Goal: Entertainment & Leisure: Participate in discussion

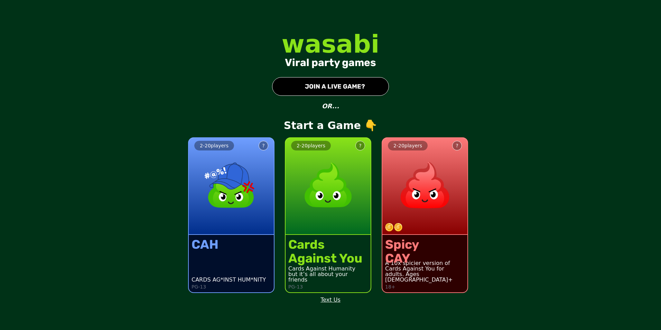
click at [317, 232] on div "2 - 20 players ?" at bounding box center [328, 186] width 85 height 97
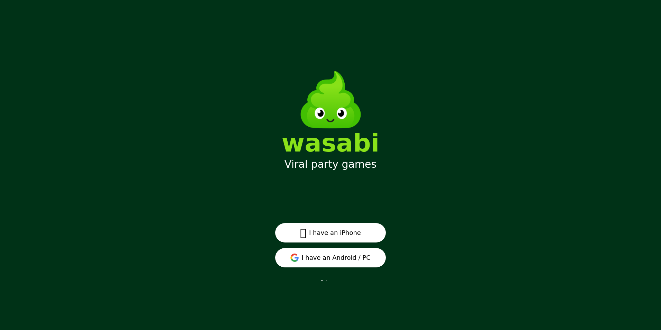
click at [361, 259] on button "I have an Android / PC" at bounding box center [330, 257] width 111 height 19
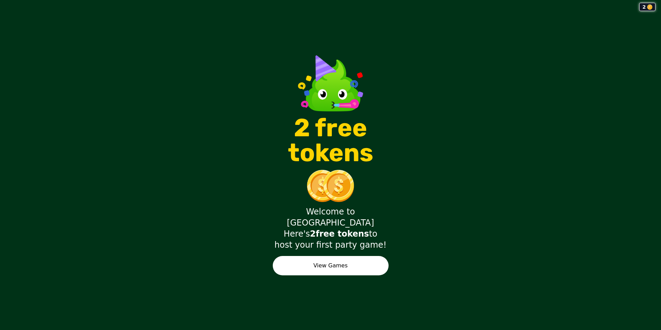
click at [359, 257] on button "View Games" at bounding box center [331, 265] width 116 height 19
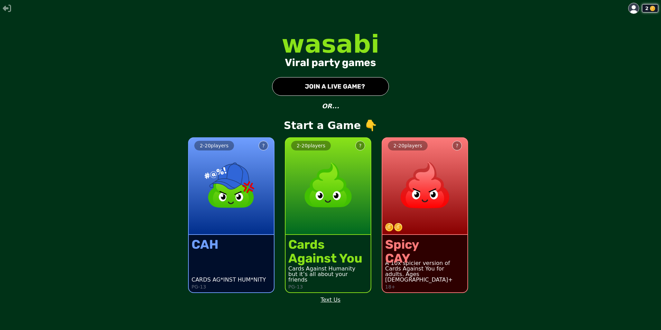
click at [307, 219] on div "2 - 20 players ?" at bounding box center [328, 186] width 85 height 97
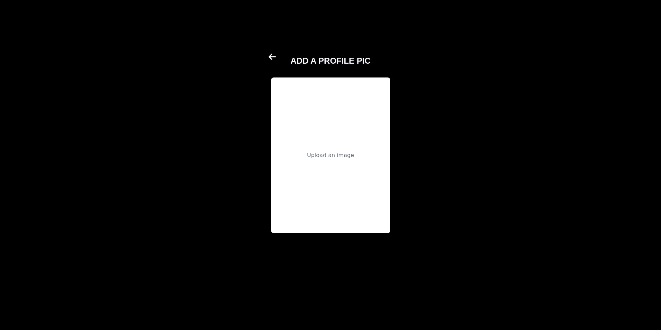
click at [326, 147] on div "Upload an image" at bounding box center [330, 155] width 119 height 156
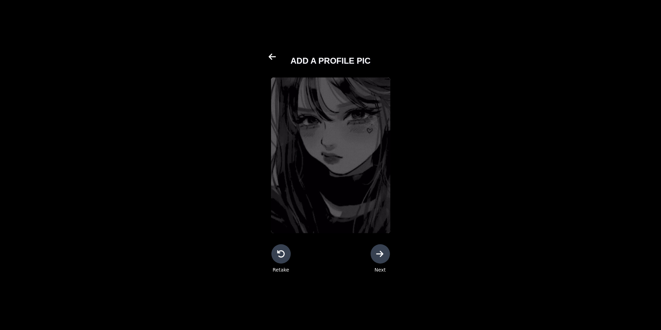
click at [388, 258] on div at bounding box center [380, 253] width 19 height 19
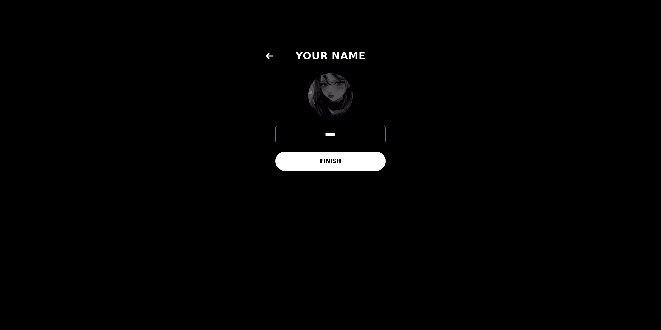
click at [336, 158] on button "FINISH" at bounding box center [330, 160] width 111 height 19
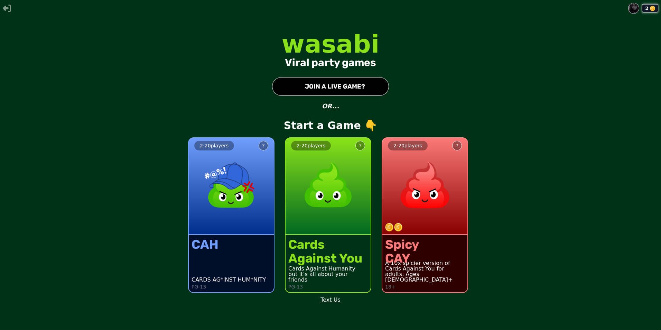
click at [319, 210] on img at bounding box center [328, 185] width 61 height 61
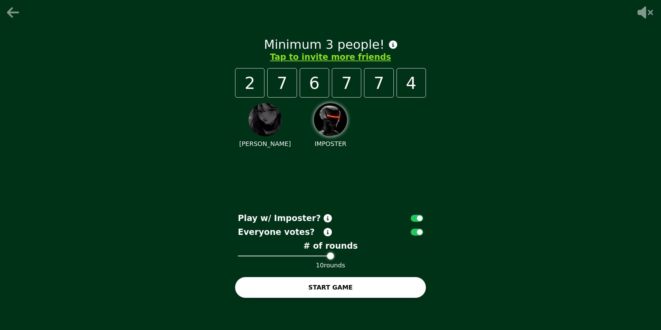
click at [335, 129] on img at bounding box center [330, 119] width 33 height 33
click at [423, 259] on span at bounding box center [419, 255] width 7 height 7
click at [417, 220] on button "button" at bounding box center [417, 218] width 12 height 7
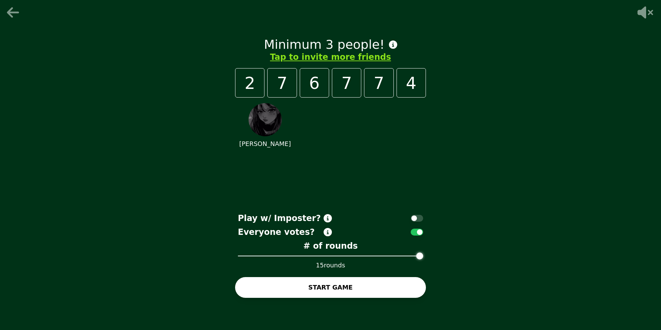
click at [417, 220] on button "button" at bounding box center [417, 218] width 12 height 7
click at [15, 16] on icon at bounding box center [14, 13] width 17 height 14
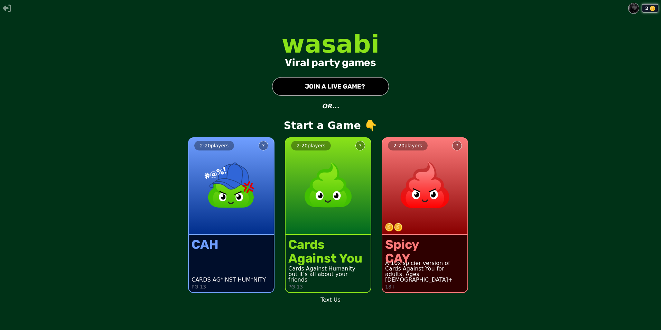
click at [448, 249] on div "Spicy CAY A 10x spicier version of Cards Against You for adults. Ages [DEMOGRAP…" at bounding box center [424, 263] width 85 height 57
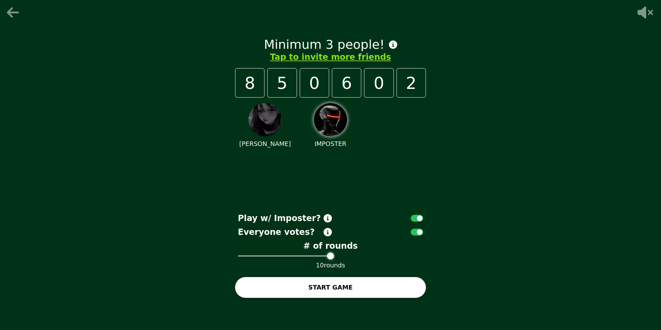
click at [11, 7] on icon at bounding box center [14, 13] width 17 height 14
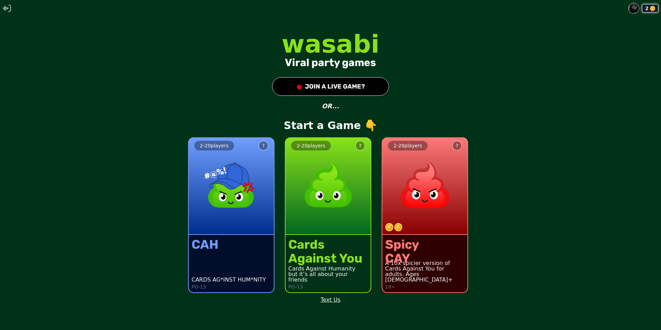
click at [445, 247] on div "Spicy CAY A 10x spicier version of Cards Against You for adults. Ages [DEMOGRAP…" at bounding box center [424, 263] width 85 height 57
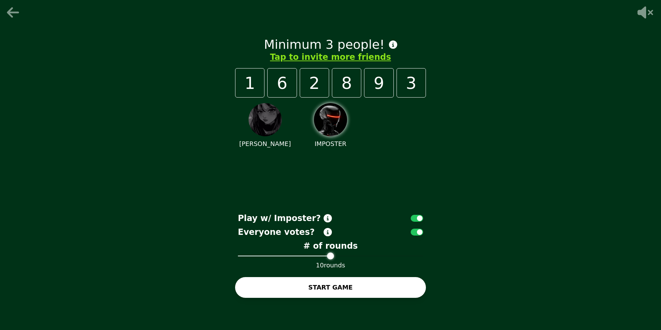
click at [334, 253] on span at bounding box center [330, 255] width 7 height 7
click at [350, 59] on button "Tap to invite more friends" at bounding box center [330, 57] width 121 height 11
click at [14, 12] on icon at bounding box center [13, 12] width 12 height 10
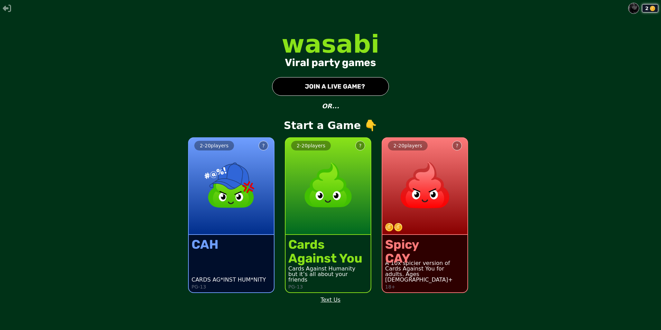
click at [324, 209] on img at bounding box center [328, 185] width 61 height 61
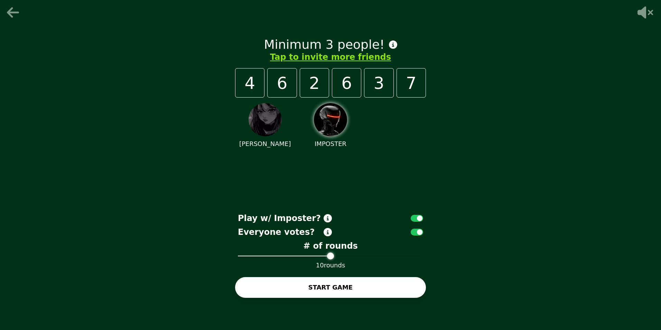
click at [7, 18] on icon at bounding box center [14, 13] width 17 height 14
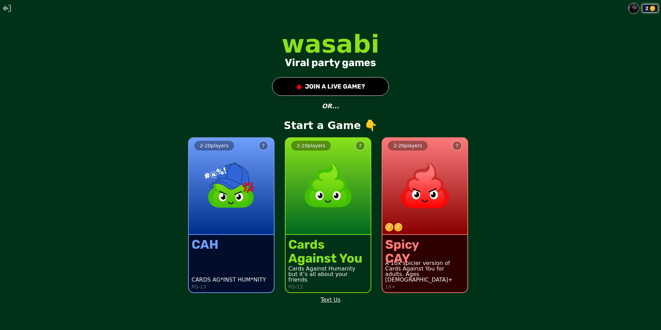
click at [455, 197] on img at bounding box center [425, 185] width 61 height 61
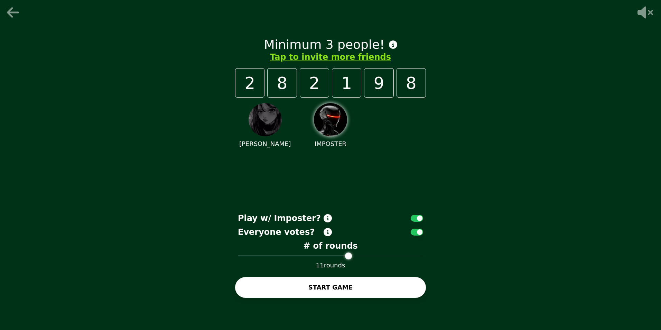
click at [352, 259] on span at bounding box center [348, 255] width 7 height 7
drag, startPoint x: 343, startPoint y: 258, endPoint x: 417, endPoint y: 262, distance: 74.2
click at [444, 266] on div "Minimum 3 people! Tap to invite more friends 2 8 2 1 9 8 [PERSON_NAME] IMPOSTER…" at bounding box center [330, 165] width 661 height 330
click at [370, 259] on span at bounding box center [366, 255] width 7 height 7
click at [645, 8] on icon at bounding box center [646, 13] width 16 height 12
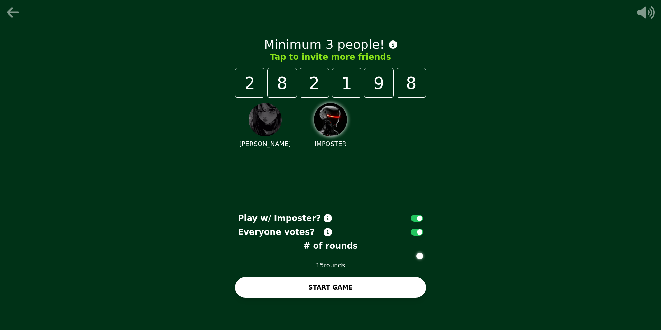
click at [371, 77] on div "9" at bounding box center [378, 82] width 29 height 29
click at [290, 86] on div "8" at bounding box center [281, 82] width 29 height 29
drag, startPoint x: 360, startPoint y: 84, endPoint x: 402, endPoint y: 91, distance: 42.1
click at [363, 85] on div "2 8 2 1 9 8" at bounding box center [330, 82] width 191 height 29
click at [455, 91] on div "Minimum 3 people! Tap to invite more friends 2 8 2 1 9 8 [PERSON_NAME] IMPOSTER…" at bounding box center [330, 165] width 661 height 330
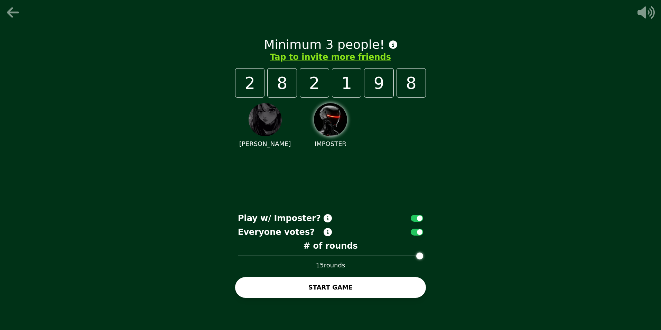
drag, startPoint x: 291, startPoint y: 122, endPoint x: 368, endPoint y: 124, distance: 77.5
click at [303, 122] on div "[PERSON_NAME] IMPOSTER" at bounding box center [330, 154] width 191 height 112
click at [368, 124] on div "[PERSON_NAME] IMPOSTER" at bounding box center [330, 154] width 191 height 112
click at [318, 125] on img at bounding box center [330, 119] width 33 height 33
click at [16, 18] on icon at bounding box center [14, 13] width 17 height 14
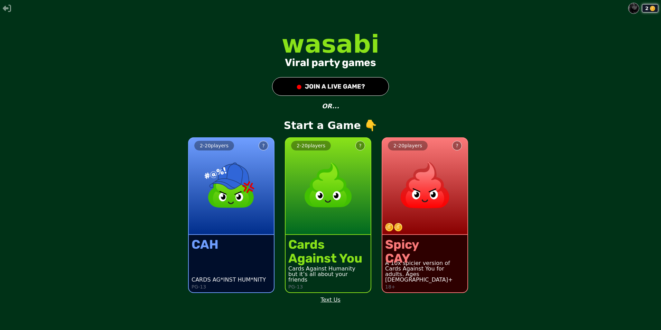
click at [639, 10] on button at bounding box center [633, 8] width 11 height 11
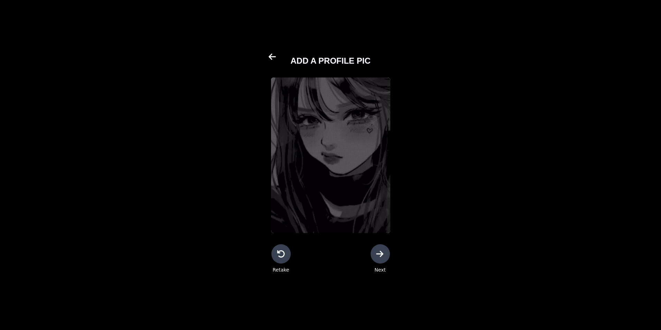
click at [385, 258] on div at bounding box center [380, 253] width 19 height 19
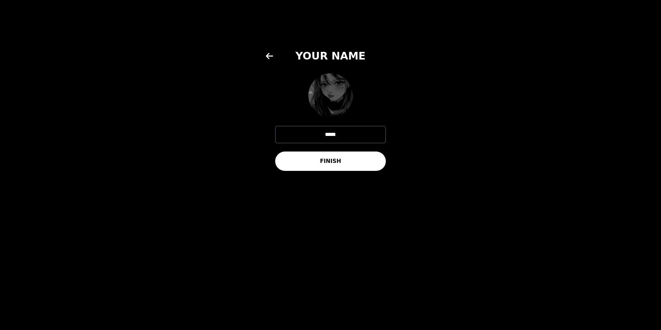
click at [369, 158] on button "FINISH" at bounding box center [330, 160] width 111 height 19
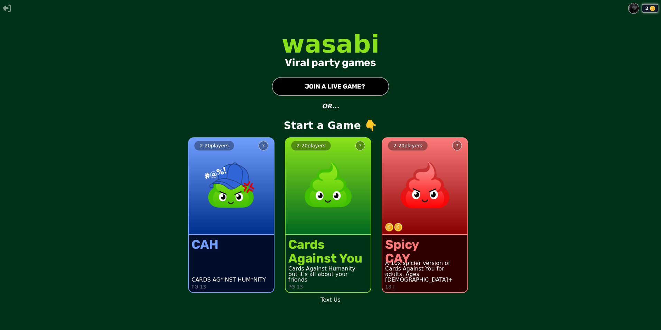
click at [342, 85] on button "● JOIN A LIVE GAME?" at bounding box center [330, 86] width 117 height 19
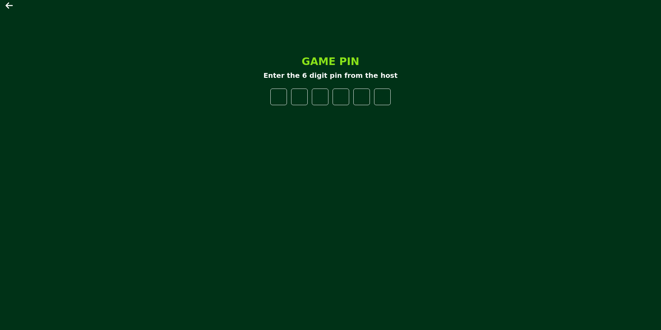
type input "*"
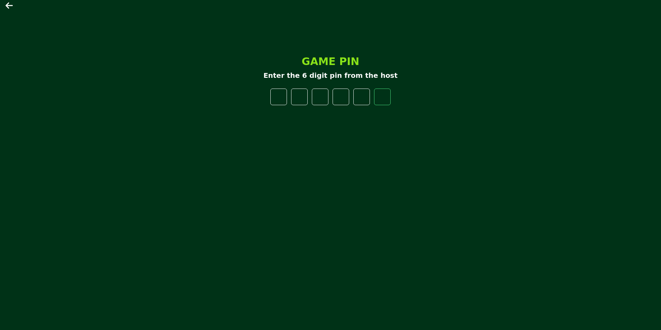
type input "*"
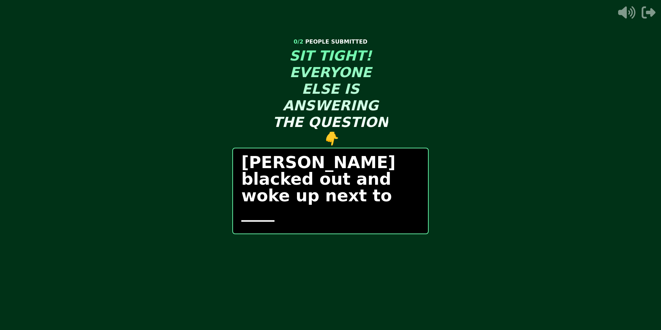
click at [368, 258] on div "START ROUND" at bounding box center [330, 252] width 196 height 21
click at [324, 254] on div "START ROUND" at bounding box center [330, 252] width 196 height 21
click at [328, 251] on div "START ROUND" at bounding box center [330, 252] width 196 height 21
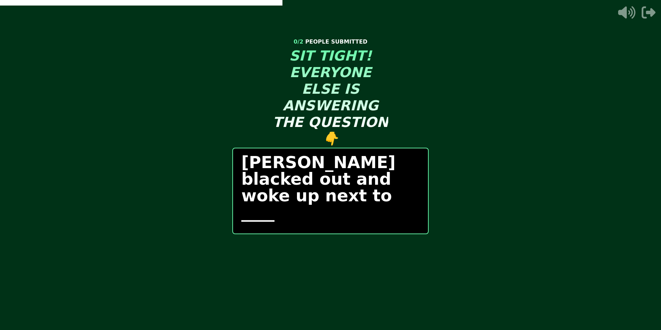
click at [319, 248] on div "START ROUND" at bounding box center [330, 252] width 196 height 21
click at [354, 252] on div "START ROUND" at bounding box center [330, 252] width 196 height 21
click at [321, 251] on div "START ROUND" at bounding box center [330, 252] width 196 height 21
click at [349, 322] on div "YOU ARE IN THE HOT SEAT 🥵" at bounding box center [330, 321] width 661 height 17
click at [359, 253] on div "START ROUND" at bounding box center [330, 252] width 196 height 21
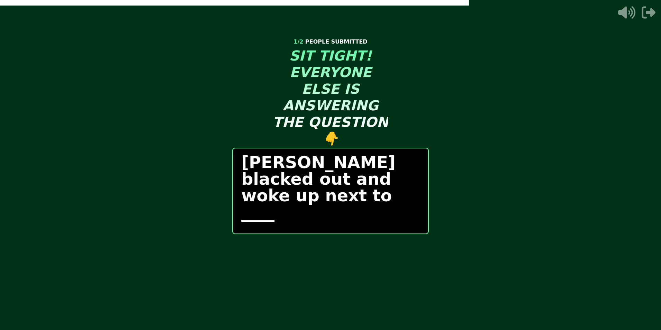
click at [386, 184] on p "[PERSON_NAME] blacked out and woke up next to ____" at bounding box center [330, 187] width 178 height 66
click at [281, 270] on div "1 / 2 PEOPLE SUBMITTED SIT TIGHT! EVERYONE ELSE IS ANSWERING THE QUESTION 👇 [PE…" at bounding box center [330, 165] width 196 height 277
drag, startPoint x: 327, startPoint y: 235, endPoint x: 324, endPoint y: 246, distance: 11.3
click at [327, 235] on div "1 / 2 PEOPLE SUBMITTED SIT TIGHT! EVERYONE ELSE IS ANSWERING THE QUESTION 👇 [PE…" at bounding box center [330, 165] width 196 height 277
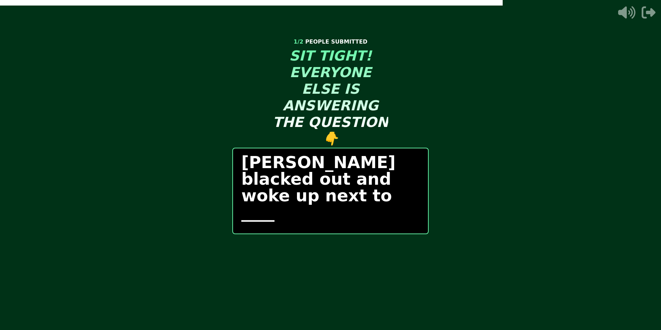
click at [323, 249] on div "START ROUND" at bounding box center [330, 252] width 196 height 21
drag, startPoint x: 323, startPoint y: 249, endPoint x: 313, endPoint y: 257, distance: 12.5
click at [321, 250] on div "START ROUND" at bounding box center [330, 252] width 196 height 21
click at [313, 257] on div "START ROUND" at bounding box center [330, 252] width 196 height 21
click at [347, 255] on div "START ROUND" at bounding box center [330, 252] width 196 height 21
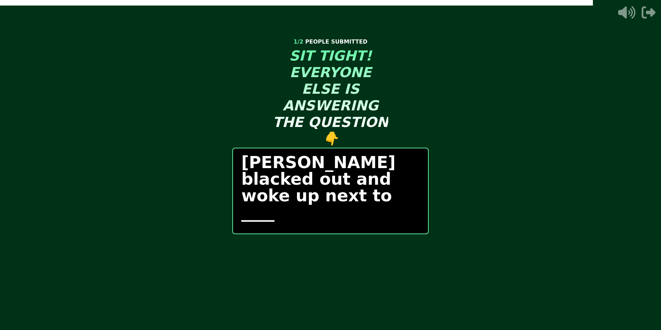
click at [291, 250] on div "START ROUND" at bounding box center [330, 252] width 196 height 21
click at [337, 249] on div "START ROUND" at bounding box center [330, 252] width 196 height 21
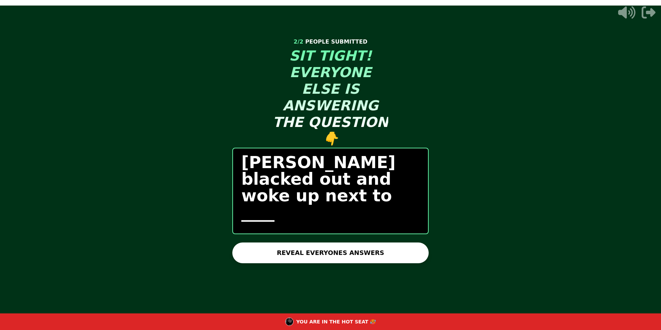
click at [322, 250] on button "REVEAL EVERYONES ANSWERS" at bounding box center [330, 252] width 196 height 21
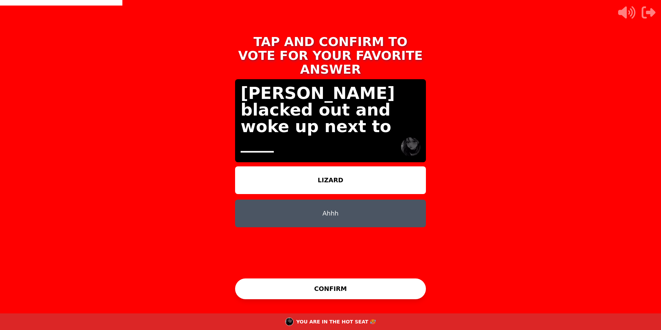
click at [328, 250] on div "[PERSON_NAME]" at bounding box center [330, 220] width 191 height 108
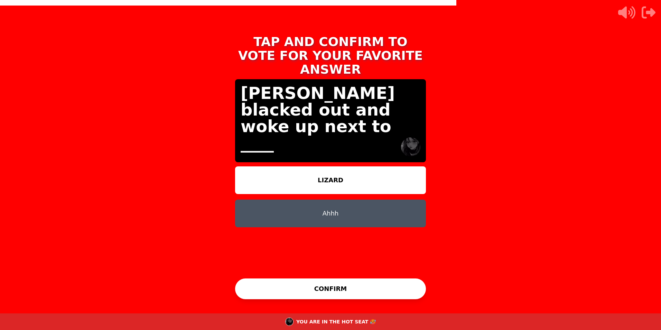
click at [334, 14] on div "TAP AND CONFIRM TO VOTE FOR YOUR FAVORITE ANSWER [PERSON_NAME] blacked out and …" at bounding box center [330, 165] width 207 height 330
click at [130, 39] on div "TAP AND CONFIRM TO VOTE FOR YOUR FAVORITE ANSWER [PERSON_NAME] blacked out and …" at bounding box center [330, 165] width 661 height 330
click at [66, 38] on div "TAP AND CONFIRM TO VOTE FOR YOUR FAVORITE ANSWER [PERSON_NAME] blacked out and …" at bounding box center [330, 165] width 661 height 330
click at [346, 179] on button "LIZARD" at bounding box center [330, 180] width 191 height 28
drag, startPoint x: 301, startPoint y: 178, endPoint x: 400, endPoint y: 182, distance: 99.7
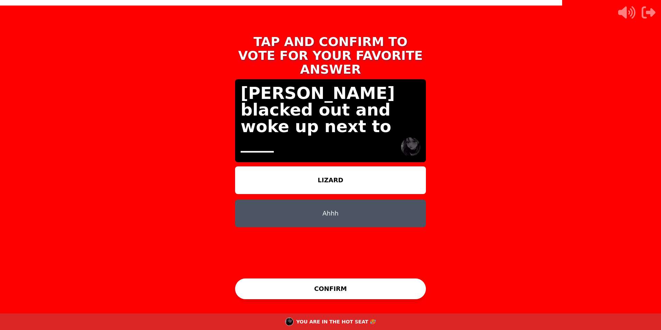
click at [331, 178] on button "LIZARD" at bounding box center [330, 180] width 191 height 28
drag, startPoint x: 394, startPoint y: 178, endPoint x: 366, endPoint y: 182, distance: 27.6
click at [392, 178] on button "LIZARD" at bounding box center [330, 180] width 191 height 28
drag, startPoint x: 357, startPoint y: 180, endPoint x: 312, endPoint y: 176, distance: 45.1
click at [350, 181] on div "[PERSON_NAME]" at bounding box center [330, 220] width 191 height 108
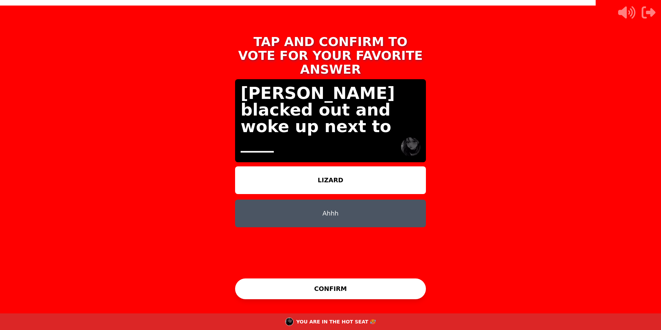
click at [338, 101] on p "[PERSON_NAME] blacked out and woke up next to ____" at bounding box center [331, 118] width 180 height 66
drag, startPoint x: 340, startPoint y: 135, endPoint x: 329, endPoint y: 159, distance: 27.1
click at [340, 135] on div "[PERSON_NAME] blacked out and woke up next to ____" at bounding box center [330, 120] width 191 height 83
drag, startPoint x: 324, startPoint y: 171, endPoint x: 322, endPoint y: 175, distance: 5.0
click at [324, 172] on button "LIZARD" at bounding box center [330, 180] width 191 height 28
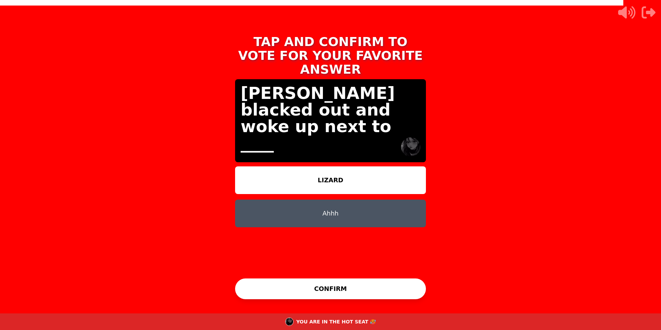
drag, startPoint x: 301, startPoint y: 178, endPoint x: 280, endPoint y: 181, distance: 21.2
click at [289, 182] on div "[PERSON_NAME]" at bounding box center [330, 220] width 191 height 108
drag, startPoint x: 263, startPoint y: 174, endPoint x: 243, endPoint y: 153, distance: 29.1
click at [262, 173] on button "LIZARD" at bounding box center [330, 180] width 191 height 28
click at [376, 249] on div "[PERSON_NAME]" at bounding box center [330, 220] width 191 height 108
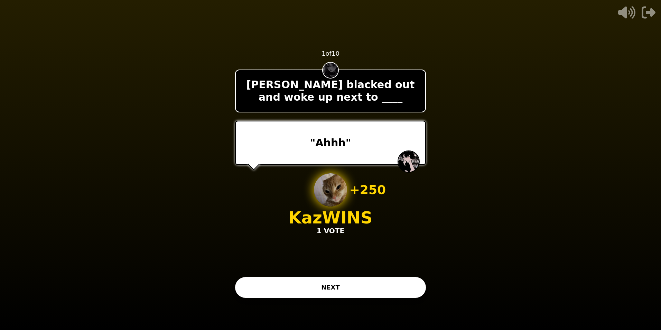
click at [366, 283] on button "NEXT" at bounding box center [330, 287] width 191 height 21
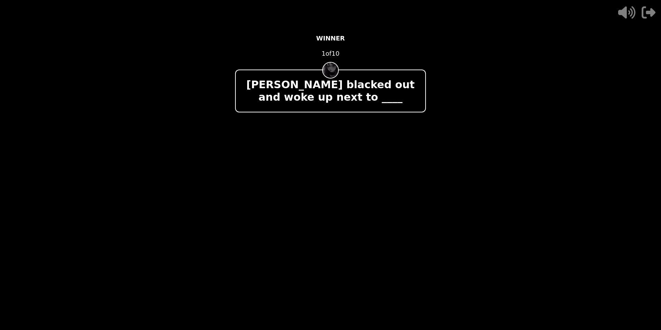
drag, startPoint x: 350, startPoint y: 111, endPoint x: 413, endPoint y: 112, distance: 62.6
click at [352, 111] on div "[PERSON_NAME] blacked out and woke up next to ____" at bounding box center [330, 91] width 191 height 43
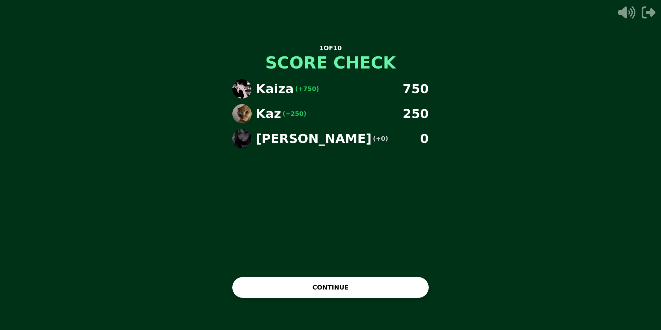
click at [339, 288] on button "CONTINUE" at bounding box center [330, 287] width 196 height 21
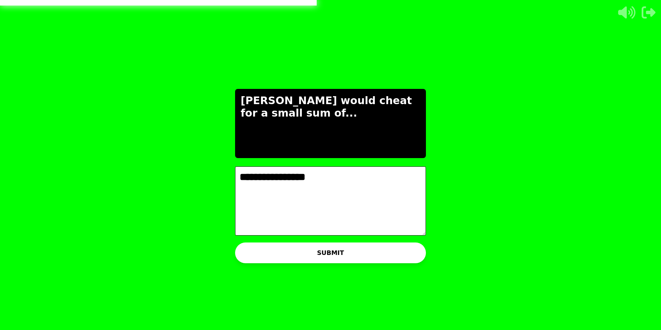
type textarea "**********"
drag, startPoint x: 330, startPoint y: 252, endPoint x: 338, endPoint y: 235, distance: 19.2
click at [330, 251] on button "SUBMIT" at bounding box center [330, 252] width 191 height 21
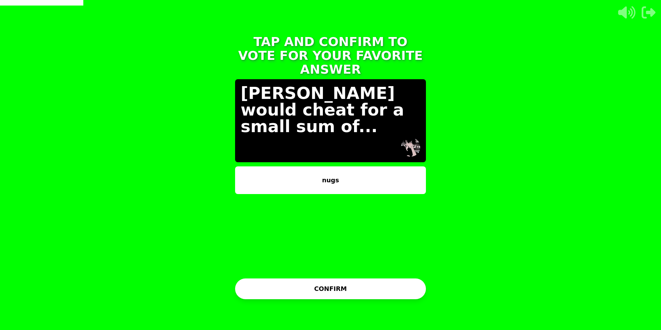
click at [313, 166] on button "nugs" at bounding box center [330, 180] width 191 height 28
click at [320, 167] on button "nugs" at bounding box center [330, 180] width 191 height 28
click at [364, 171] on button "nugs" at bounding box center [330, 180] width 191 height 28
click at [339, 291] on button "CONFIRM" at bounding box center [330, 288] width 191 height 21
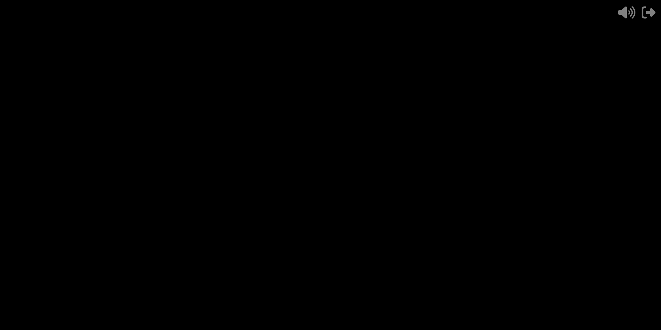
click at [424, 233] on div "- 500 PTS 2 of 10 Kaiza would cheat for a small sum of... + 250 Kaz WINS 1 VOTE" at bounding box center [330, 165] width 191 height 277
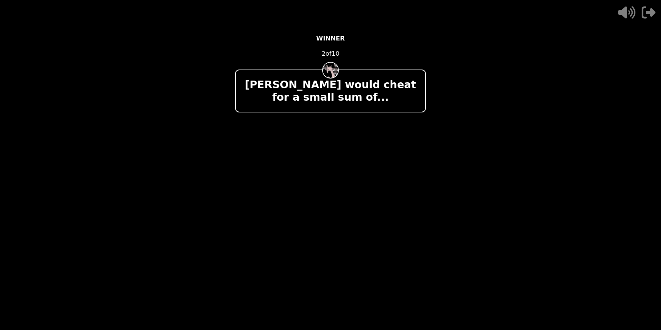
click at [295, 85] on p "[PERSON_NAME] would cheat for a small sum of..." at bounding box center [330, 90] width 178 height 25
click at [309, 88] on p "[PERSON_NAME] would cheat for a small sum of..." at bounding box center [330, 90] width 178 height 25
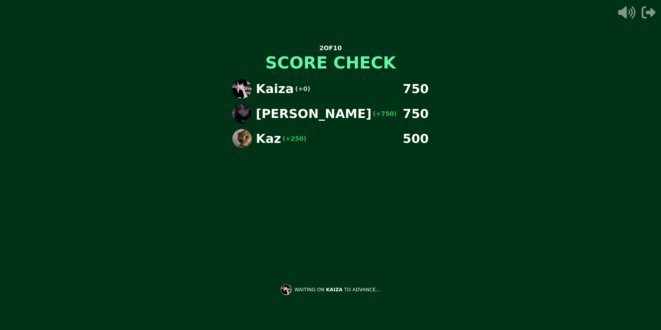
click at [329, 173] on div "Kaiza (+0) 750 [PERSON_NAME] (+750) 750 Kaz (+250) 500" at bounding box center [330, 160] width 207 height 173
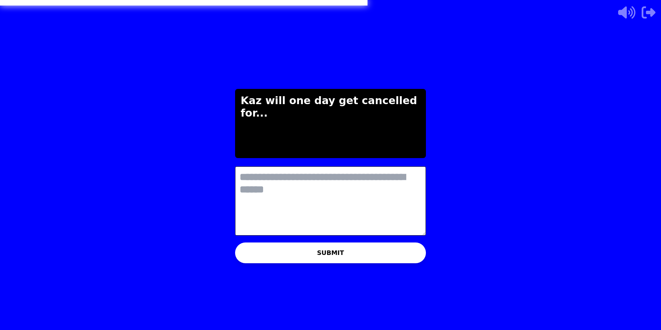
drag, startPoint x: 415, startPoint y: 149, endPoint x: 411, endPoint y: 146, distance: 4.9
click at [415, 149] on div "Kaz will one day get cancelled for..." at bounding box center [330, 123] width 191 height 69
click at [381, 114] on div "Kaz will one day get cancelled for..." at bounding box center [330, 123] width 191 height 69
click at [420, 149] on div "Kaz will one day get cancelled for..." at bounding box center [330, 123] width 191 height 69
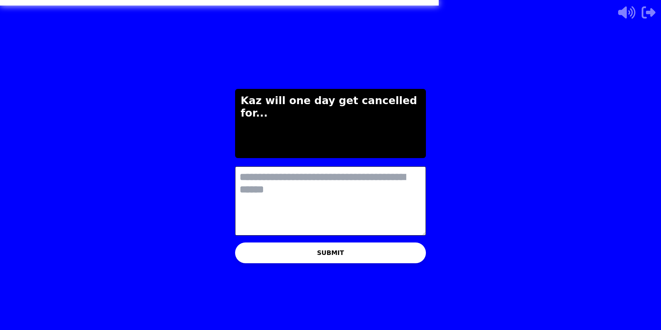
click at [128, 38] on div "THE IMPOSTER IS THINKING THINKING LIKE A HUMAN... Kaz will one day get cancelle…" at bounding box center [330, 165] width 661 height 330
click at [356, 178] on textarea at bounding box center [330, 200] width 191 height 69
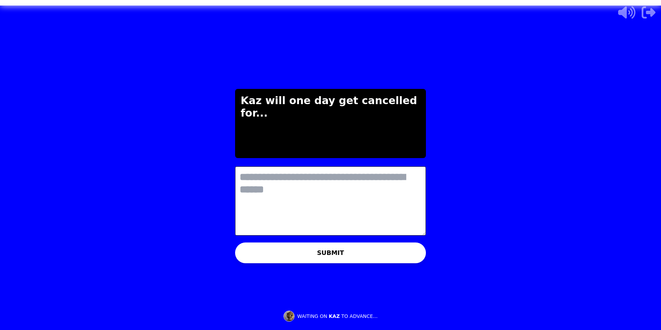
click at [313, 186] on textarea at bounding box center [330, 200] width 191 height 69
type textarea "**********"
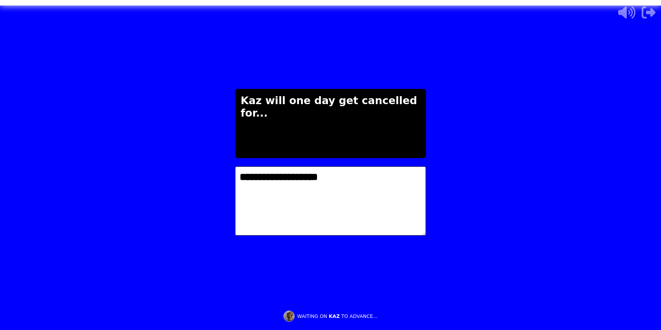
drag, startPoint x: 363, startPoint y: 284, endPoint x: 320, endPoint y: 295, distance: 44.5
click at [362, 284] on div "**********" at bounding box center [330, 165] width 207 height 330
drag, startPoint x: 320, startPoint y: 295, endPoint x: 577, endPoint y: 100, distance: 323.4
click at [334, 276] on div "**********" at bounding box center [330, 165] width 207 height 330
click at [334, 126] on div "Kaz will one day get cancelled for..." at bounding box center [330, 123] width 191 height 69
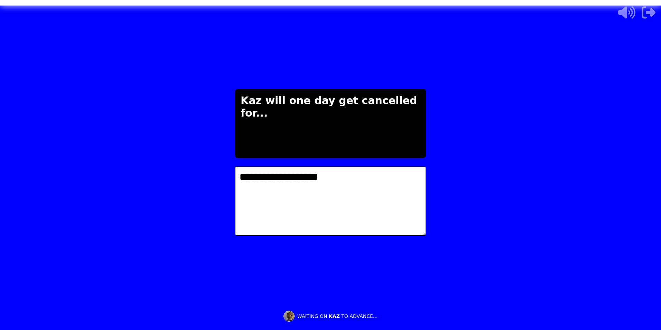
click at [334, 126] on div "Kaz will one day get cancelled for..." at bounding box center [330, 123] width 191 height 69
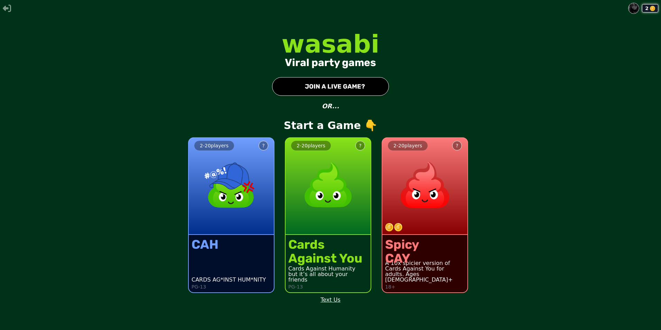
click at [434, 210] on img at bounding box center [425, 185] width 61 height 61
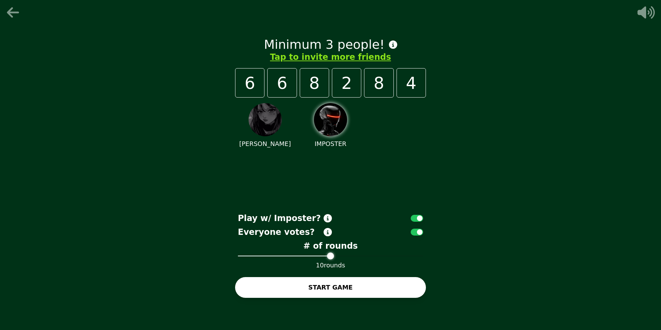
click at [10, 12] on icon at bounding box center [13, 12] width 12 height 10
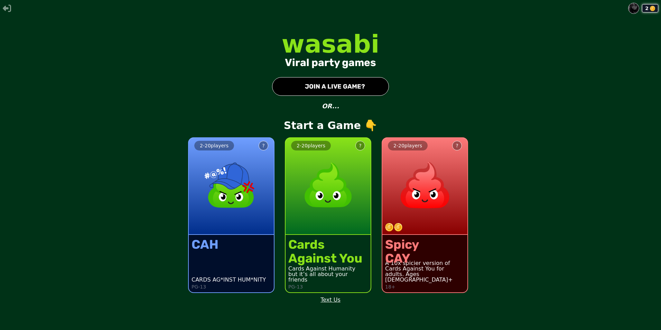
click at [349, 86] on button "● JOIN A LIVE GAME?" at bounding box center [330, 86] width 117 height 19
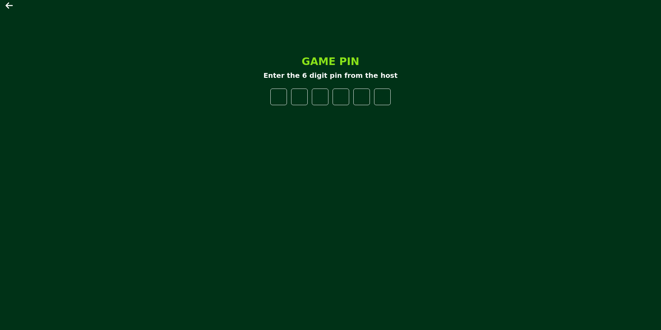
type input "*"
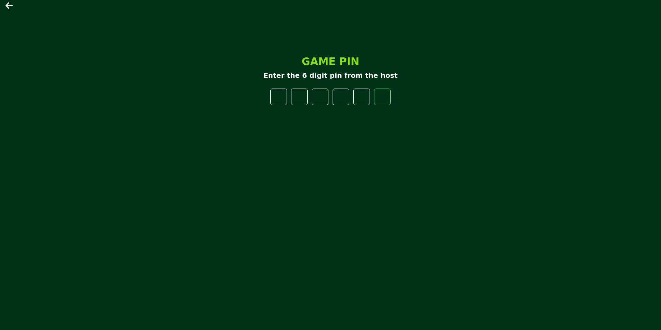
type input "*"
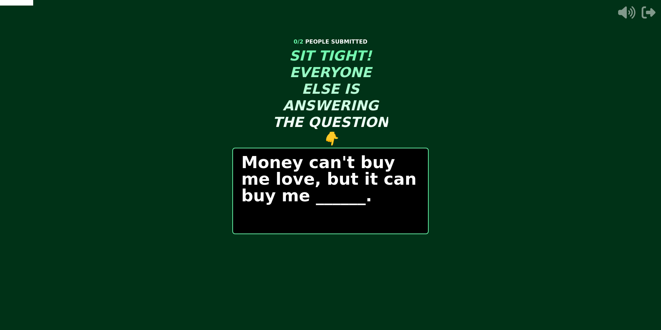
drag, startPoint x: 274, startPoint y: 196, endPoint x: 346, endPoint y: 165, distance: 78.5
click at [275, 196] on p "Money can't buy me love, but it can buy me ______." at bounding box center [330, 179] width 178 height 50
click at [356, 185] on p "Money can't buy me love, but it can buy me ______." at bounding box center [330, 179] width 178 height 50
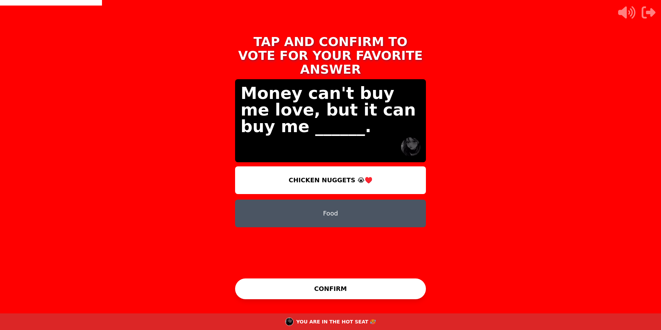
click at [374, 171] on button "CHICKEN NUGGETS 😭♥️" at bounding box center [330, 180] width 191 height 28
click at [287, 166] on button "CHICKEN NUGGETS 😭♥️" at bounding box center [330, 180] width 191 height 28
drag, startPoint x: 340, startPoint y: 159, endPoint x: 332, endPoint y: 198, distance: 39.9
click at [340, 166] on button "CHICKEN NUGGETS 😭♥️" at bounding box center [330, 180] width 191 height 28
click at [335, 211] on button "Food" at bounding box center [330, 214] width 191 height 28
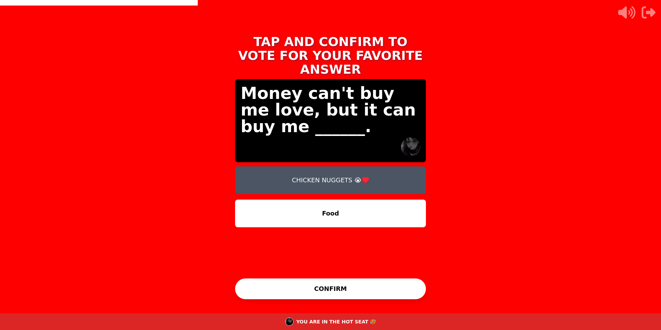
click at [351, 166] on button "CHICKEN NUGGETS 😭♥️" at bounding box center [330, 180] width 191 height 28
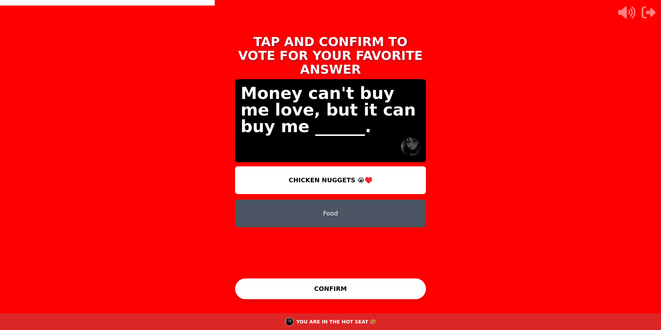
drag, startPoint x: 353, startPoint y: 296, endPoint x: 363, endPoint y: 284, distance: 14.7
click at [354, 296] on button "CONFIRM" at bounding box center [330, 288] width 191 height 21
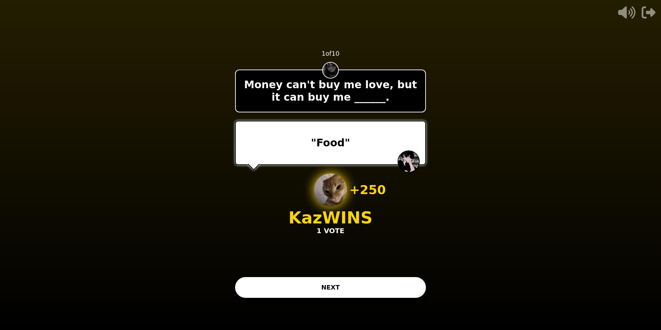
drag, startPoint x: 303, startPoint y: 280, endPoint x: 376, endPoint y: 289, distance: 73.4
click at [304, 281] on button "NEXT" at bounding box center [330, 287] width 191 height 21
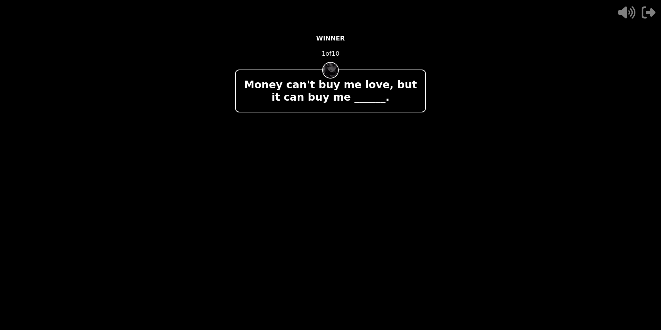
drag, startPoint x: 333, startPoint y: 110, endPoint x: 338, endPoint y: 108, distance: 5.0
click at [337, 108] on div "Money can't buy me love, but it can buy me ______." at bounding box center [330, 91] width 191 height 43
click at [372, 154] on div at bounding box center [330, 143] width 191 height 44
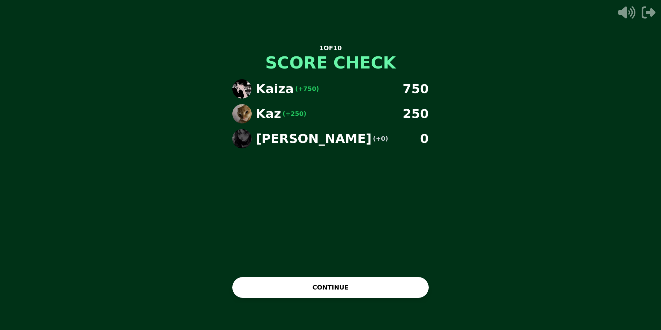
click at [365, 285] on button "CONTINUE" at bounding box center [330, 287] width 196 height 21
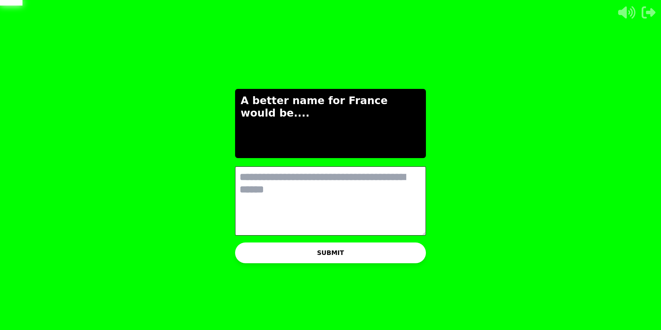
click at [323, 186] on textarea at bounding box center [330, 200] width 191 height 69
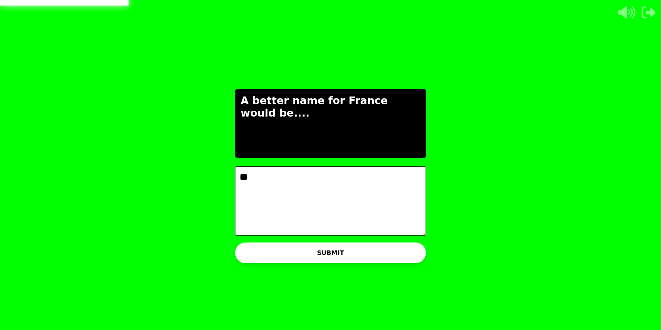
type textarea "*"
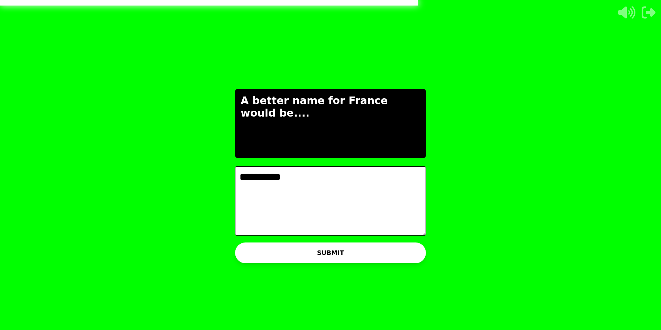
type textarea "**********"
click at [327, 243] on button "SUBMIT" at bounding box center [330, 252] width 191 height 21
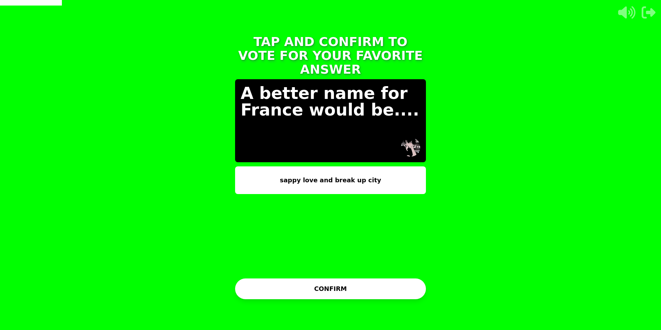
click at [360, 167] on button "sappy love and break up city" at bounding box center [330, 180] width 191 height 28
click at [365, 282] on button "CONFIRM" at bounding box center [330, 288] width 191 height 21
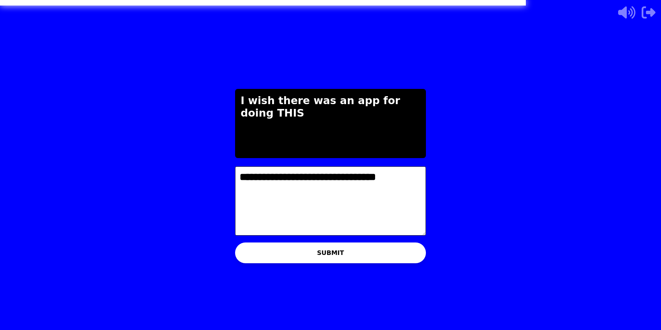
type textarea "**********"
click at [336, 253] on button "SUBMIT" at bounding box center [330, 252] width 191 height 21
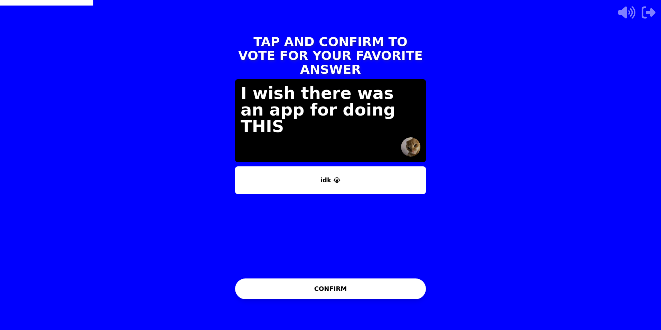
click at [342, 287] on button "CONFIRM" at bounding box center [330, 288] width 191 height 21
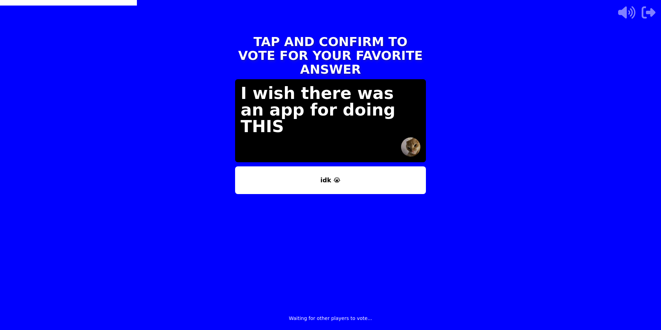
click at [327, 168] on button "idk 😭" at bounding box center [330, 180] width 191 height 28
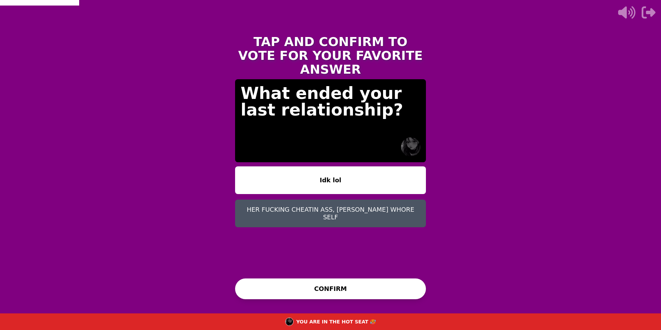
click at [349, 200] on button "HER FUCKING CHEATIN ASS, [PERSON_NAME] WHORE SELF" at bounding box center [330, 214] width 191 height 28
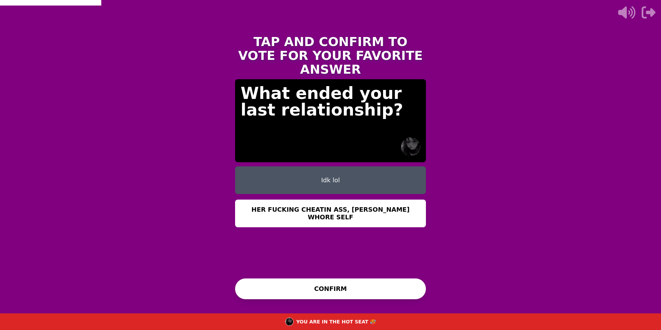
click at [335, 166] on button "Idk lol" at bounding box center [330, 180] width 191 height 28
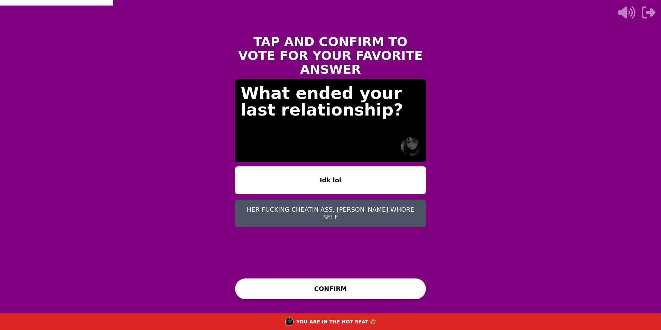
click at [321, 200] on button "HER FUCKING CHEATIN ASS, [PERSON_NAME] WHORE SELF" at bounding box center [330, 214] width 191 height 28
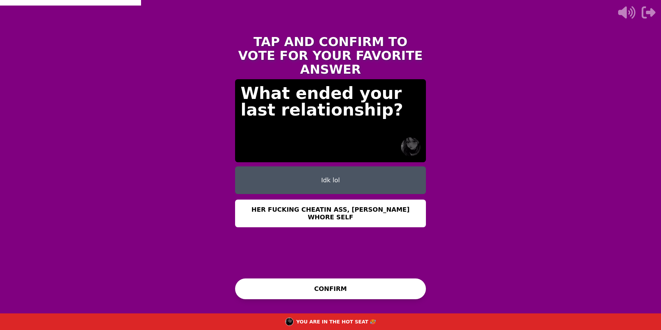
click at [383, 293] on button "CONFIRM" at bounding box center [330, 288] width 191 height 21
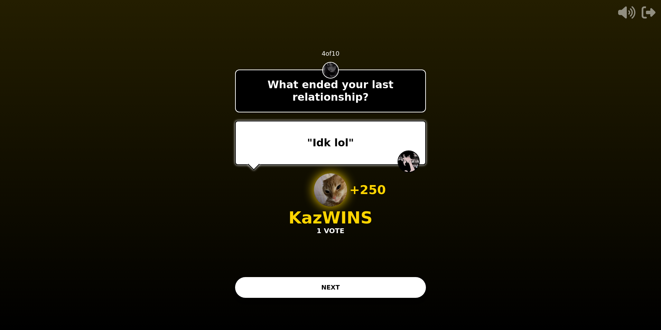
click at [348, 287] on button "NEXT" at bounding box center [330, 287] width 191 height 21
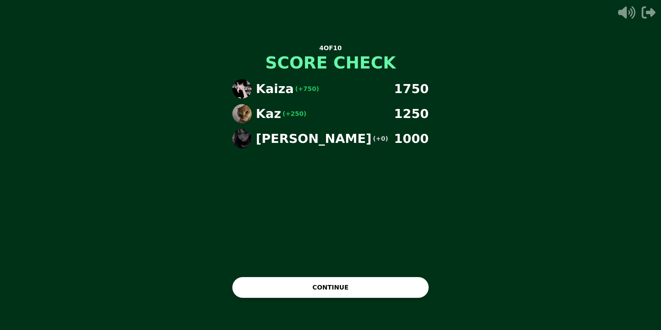
click at [349, 290] on button "CONTINUE" at bounding box center [330, 287] width 196 height 21
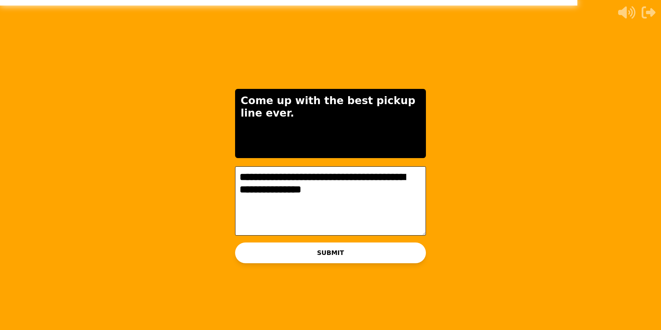
type textarea "**********"
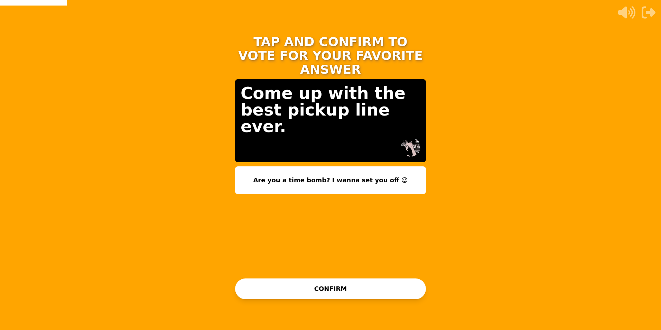
click at [352, 173] on button "Are you a time bomb? I wanna set you off 😉" at bounding box center [330, 180] width 191 height 28
drag, startPoint x: 346, startPoint y: 167, endPoint x: 361, endPoint y: 200, distance: 36.4
click at [346, 167] on button "Are you a time bomb? I wanna set you off 😉" at bounding box center [330, 180] width 191 height 28
click at [379, 287] on button "CONFIRM" at bounding box center [330, 288] width 191 height 21
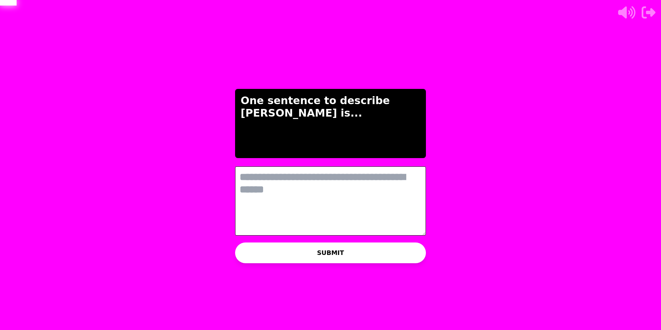
click at [314, 186] on textarea at bounding box center [330, 200] width 191 height 69
type textarea "***"
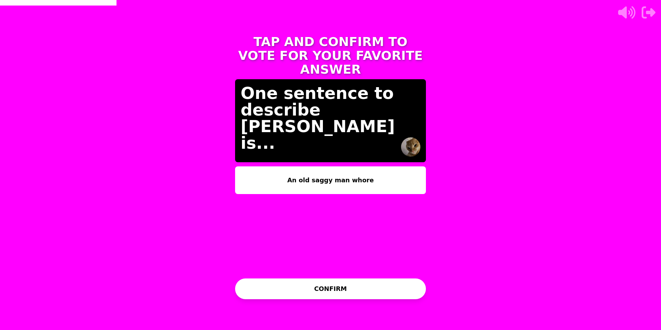
drag, startPoint x: 329, startPoint y: 291, endPoint x: 331, endPoint y: 287, distance: 4.7
click at [331, 287] on button "CONFIRM" at bounding box center [330, 288] width 191 height 21
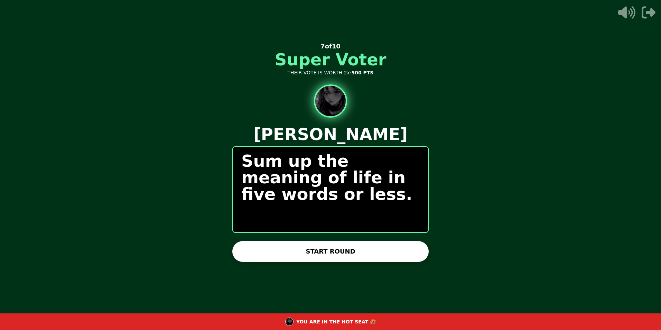
click at [342, 243] on div "START ROUND" at bounding box center [330, 251] width 196 height 21
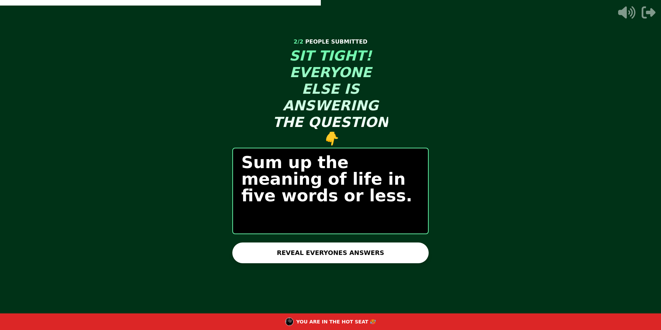
click at [342, 243] on button "REVEAL EVERYONES ANSWERS" at bounding box center [330, 252] width 196 height 21
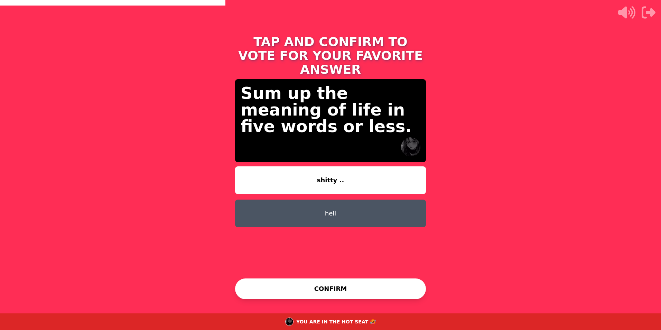
click at [360, 170] on button "shitty .." at bounding box center [330, 180] width 191 height 28
click at [364, 200] on button "hell" at bounding box center [330, 214] width 191 height 28
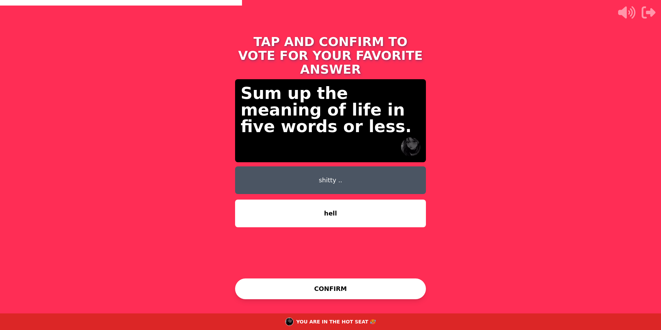
click at [360, 200] on button "hell" at bounding box center [330, 214] width 191 height 28
click at [345, 166] on button "shitty .." at bounding box center [330, 180] width 191 height 28
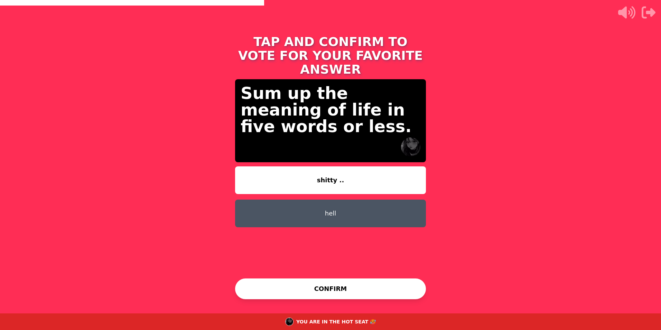
drag, startPoint x: 361, startPoint y: 291, endPoint x: 441, endPoint y: 295, distance: 80.3
click at [360, 290] on button "CONFIRM" at bounding box center [330, 288] width 191 height 21
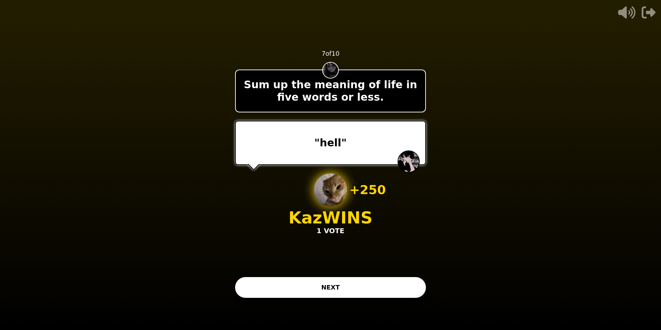
click at [340, 155] on div ""hell"" at bounding box center [330, 143] width 191 height 44
click at [354, 283] on button "NEXT" at bounding box center [330, 287] width 191 height 21
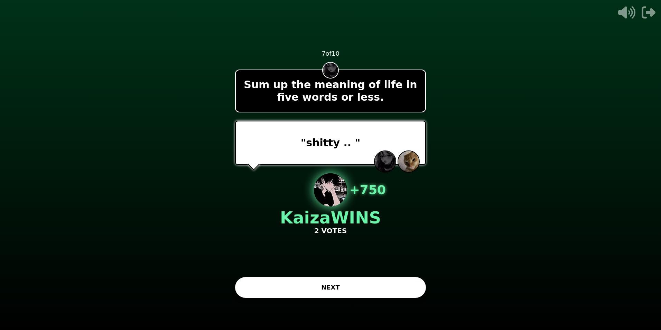
click at [387, 286] on button "NEXT" at bounding box center [330, 287] width 191 height 21
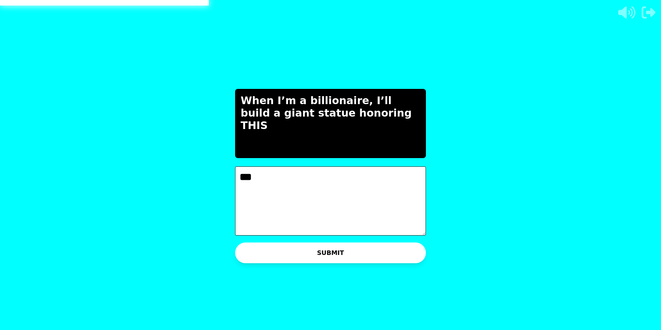
type textarea "***"
click at [333, 251] on button "SUBMIT" at bounding box center [330, 252] width 191 height 21
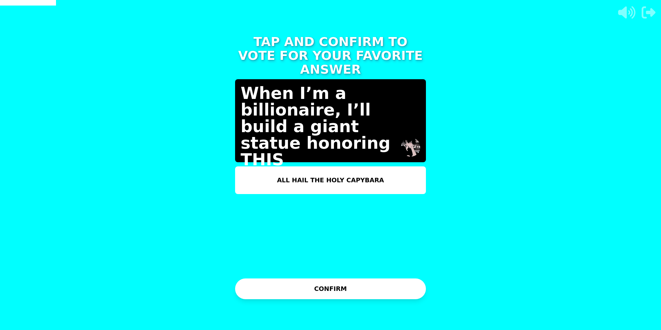
drag, startPoint x: 304, startPoint y: 165, endPoint x: 310, endPoint y: 172, distance: 9.1
click at [305, 168] on button "ALL HAIL THE HOLY CAPYBARA" at bounding box center [330, 180] width 191 height 28
click at [367, 166] on button "ALL HAIL THE HOLY CAPYBARA" at bounding box center [330, 180] width 191 height 28
click at [358, 284] on button "CONFIRM" at bounding box center [330, 288] width 191 height 21
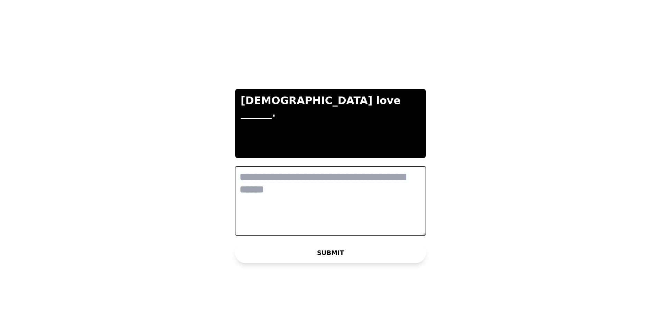
click at [274, 184] on textarea at bounding box center [330, 200] width 191 height 69
type textarea "*******"
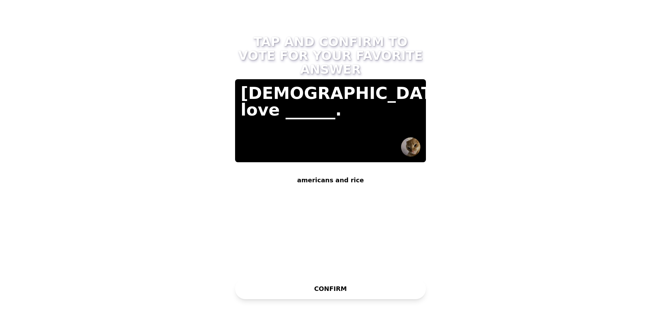
click at [342, 282] on button "CONFIRM" at bounding box center [330, 288] width 191 height 21
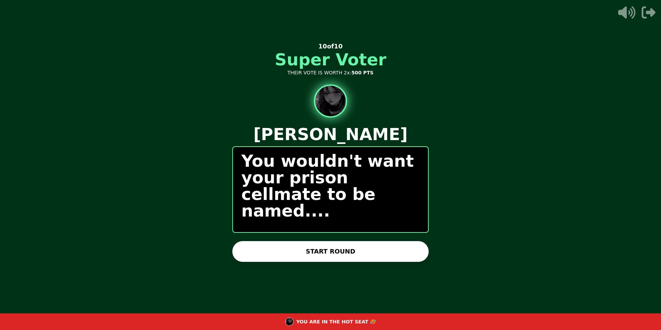
click at [362, 255] on button "START ROUND" at bounding box center [330, 251] width 196 height 21
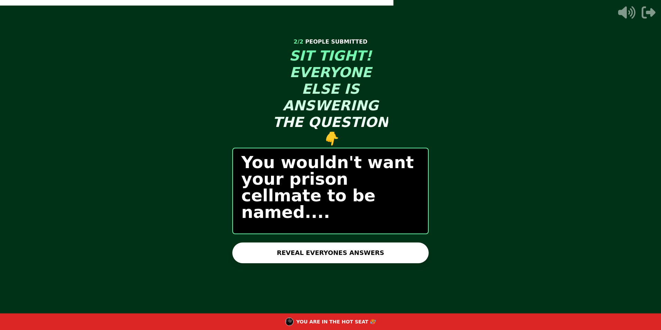
click at [333, 253] on div "ANSWERS ARE READY 2 / 2 PEOPLE SUBMITTED SIT TIGHT! EVERYONE ELSE IS ANSWERING …" at bounding box center [330, 165] width 207 height 330
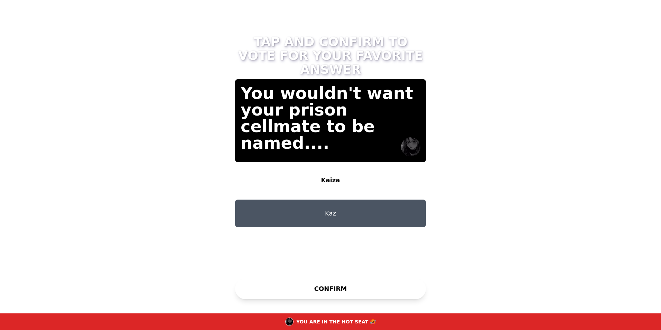
click at [347, 173] on button "Kaiza" at bounding box center [330, 180] width 191 height 28
click at [340, 200] on button "Kaz" at bounding box center [330, 214] width 191 height 28
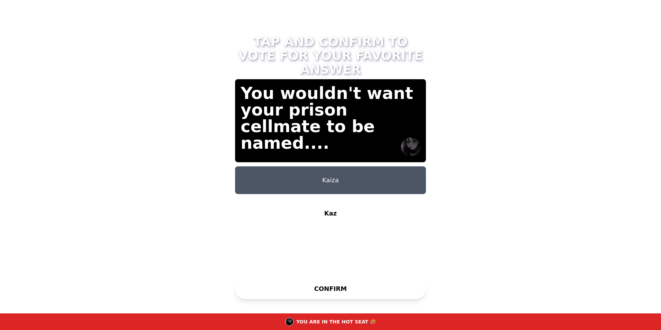
click at [347, 166] on button "Kaiza" at bounding box center [330, 180] width 191 height 28
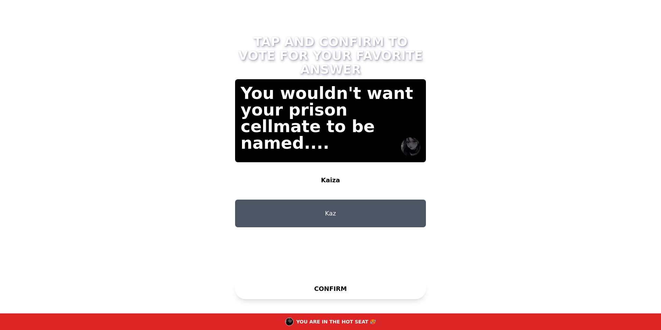
click at [364, 284] on button "CONFIRM" at bounding box center [330, 288] width 191 height 21
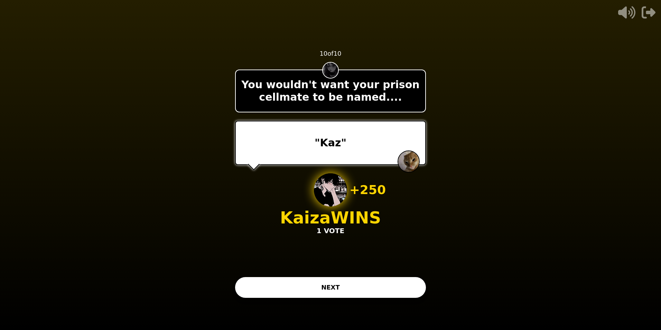
click at [382, 291] on button "NEXT" at bounding box center [330, 287] width 191 height 21
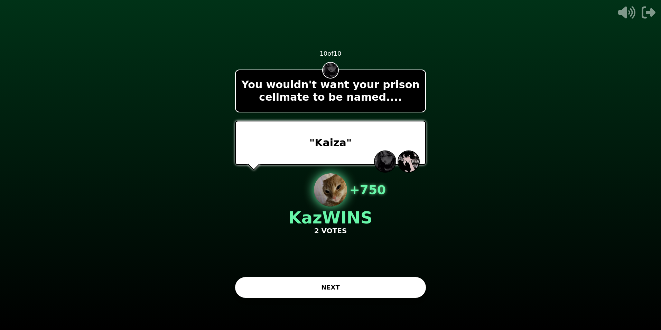
click at [416, 283] on button "NEXT" at bounding box center [330, 287] width 191 height 21
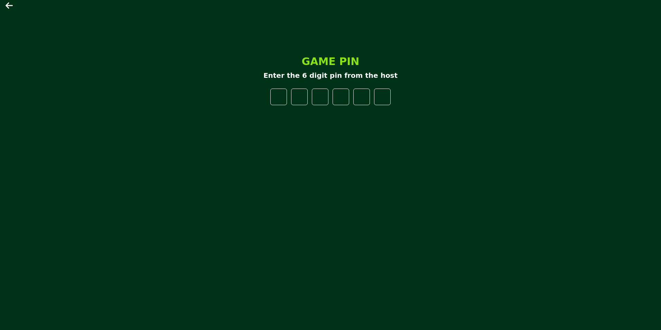
click at [10, 4] on icon at bounding box center [10, 5] width 8 height 8
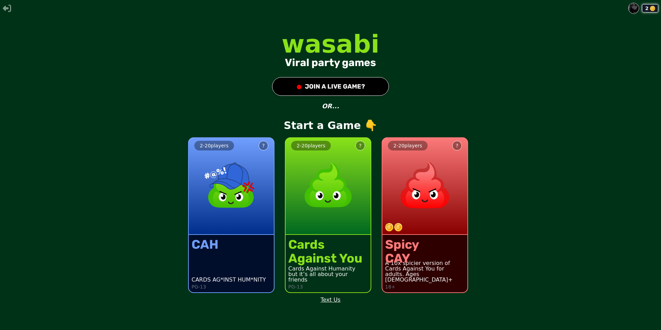
click at [433, 248] on div "Spicy CAY A 10x spicier version of Cards Against You for adults. Ages [DEMOGRAP…" at bounding box center [424, 263] width 85 height 57
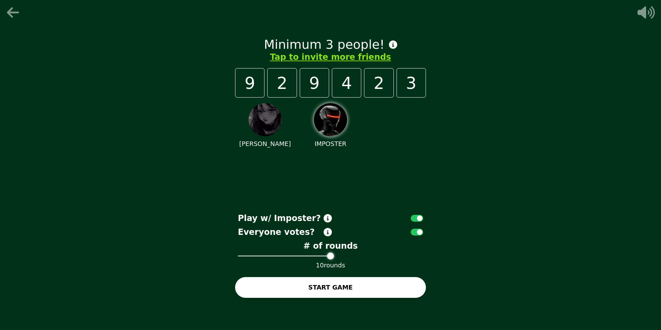
click at [15, 10] on icon at bounding box center [14, 13] width 17 height 14
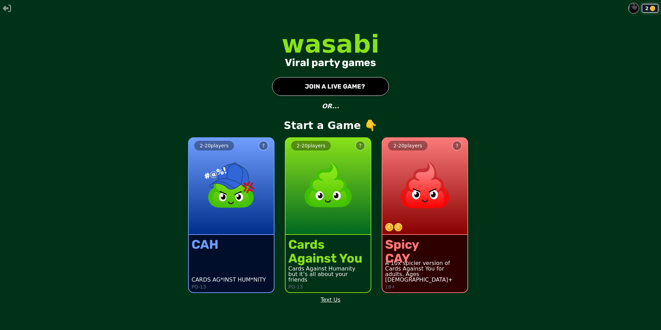
click at [441, 240] on div "Spicy CAY A 10x spicier version of Cards Against You for adults. Ages [DEMOGRAP…" at bounding box center [424, 263] width 85 height 57
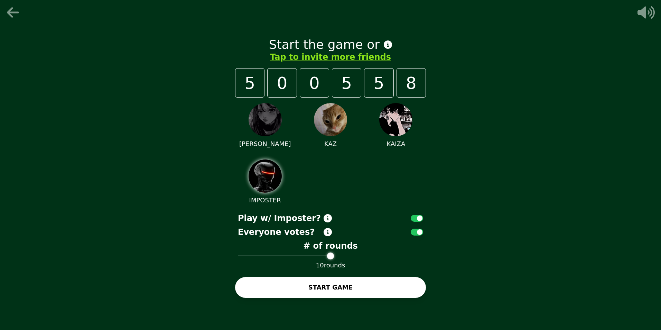
click at [349, 293] on button "START GAME" at bounding box center [330, 287] width 191 height 21
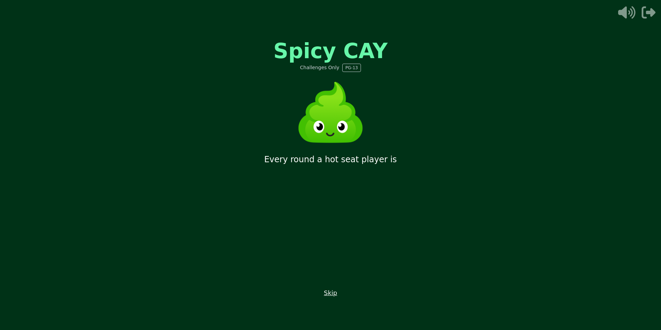
click at [335, 295] on button "Skip" at bounding box center [330, 293] width 13 height 10
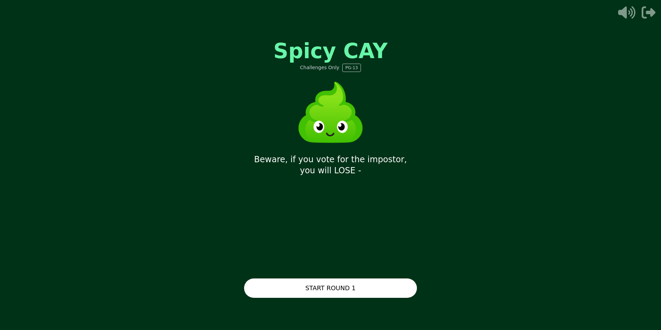
click at [332, 294] on button "START ROUND 1" at bounding box center [330, 287] width 173 height 19
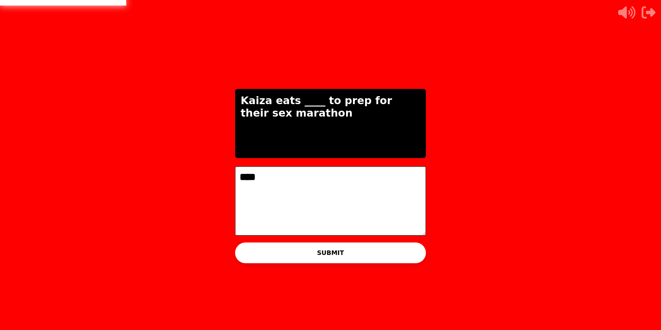
type textarea "****"
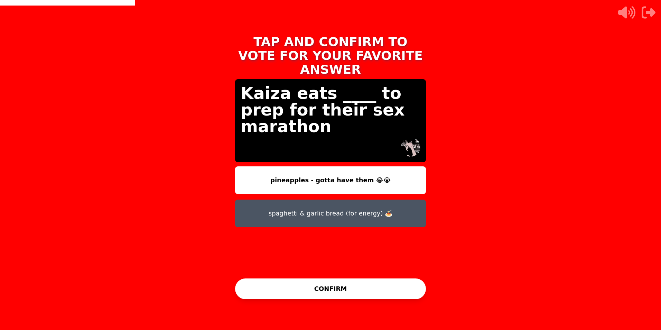
drag, startPoint x: 312, startPoint y: 165, endPoint x: 328, endPoint y: 165, distance: 15.9
click at [313, 166] on button "pineapples - gotta have them 😂😭" at bounding box center [330, 180] width 191 height 28
click at [350, 295] on button "CONFIRM" at bounding box center [330, 288] width 191 height 21
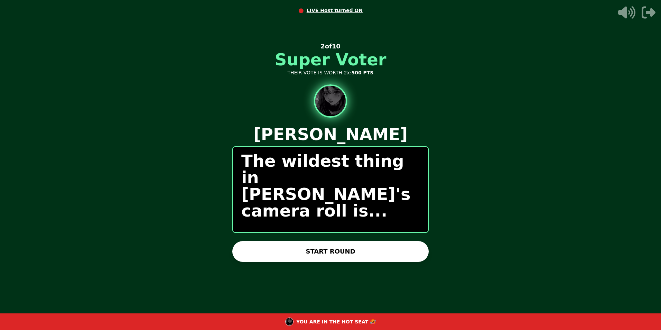
click at [395, 247] on button "START ROUND" at bounding box center [330, 251] width 196 height 21
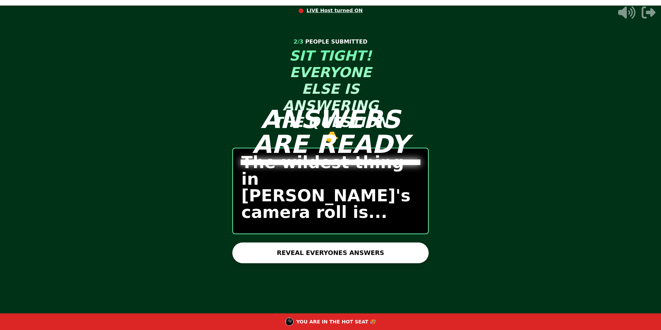
click at [395, 247] on button "REVEAL EVERYONES ANSWERS" at bounding box center [330, 252] width 196 height 21
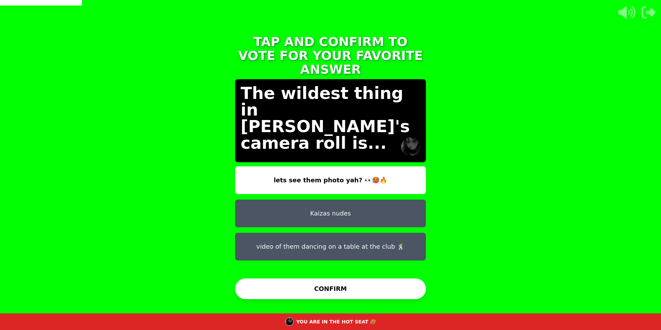
drag, startPoint x: 364, startPoint y: 208, endPoint x: 362, endPoint y: 204, distance: 4.0
click at [362, 206] on button "Kaizas nudes" at bounding box center [330, 214] width 191 height 28
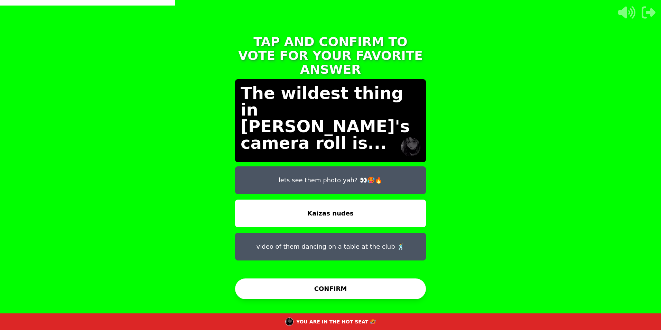
click at [377, 262] on div "TAP AND CONFIRM TO VOTE FOR YOUR FAVORITE ANSWER The wildest thing in [PERSON_N…" at bounding box center [330, 165] width 207 height 277
click at [383, 290] on button "CONFIRM" at bounding box center [330, 288] width 191 height 21
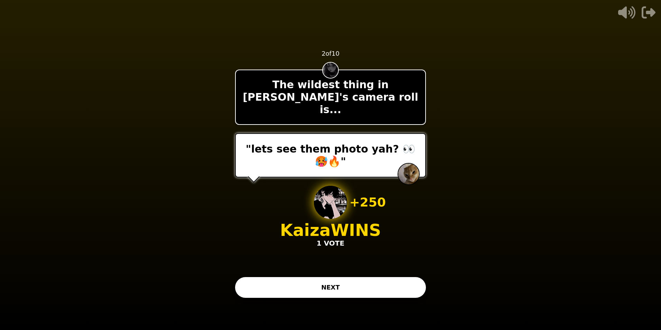
click at [320, 285] on button "NEXT" at bounding box center [330, 287] width 191 height 21
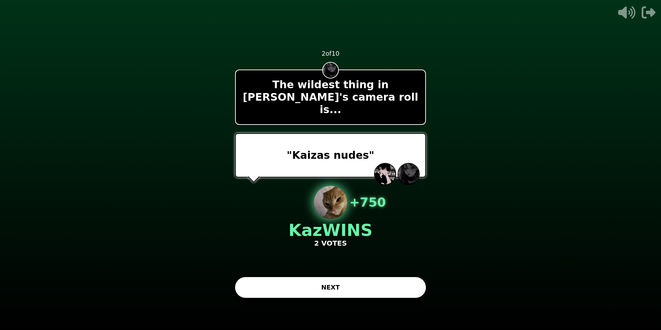
click at [318, 294] on button "NEXT" at bounding box center [330, 287] width 191 height 21
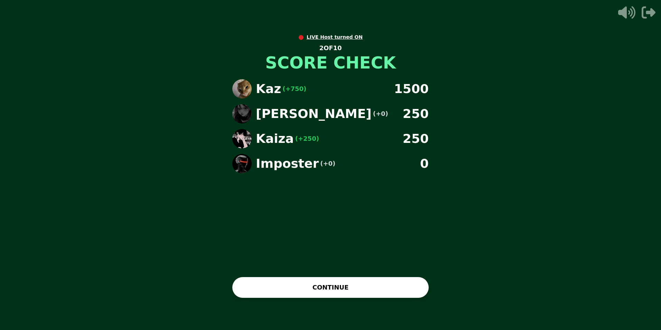
click at [318, 294] on button "CONTINUE" at bounding box center [330, 287] width 196 height 21
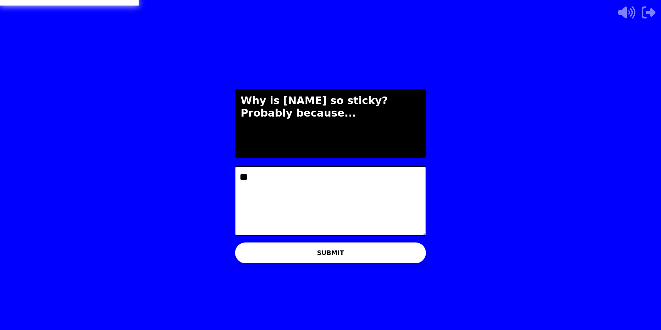
type textarea "*"
type textarea "**********"
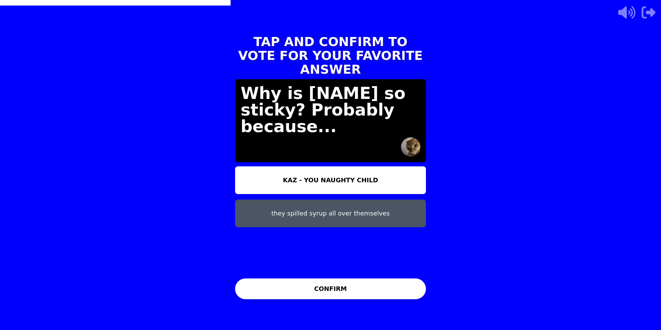
drag, startPoint x: 318, startPoint y: 294, endPoint x: 303, endPoint y: 298, distance: 14.9
click at [315, 294] on button "CONFIRM" at bounding box center [330, 288] width 191 height 21
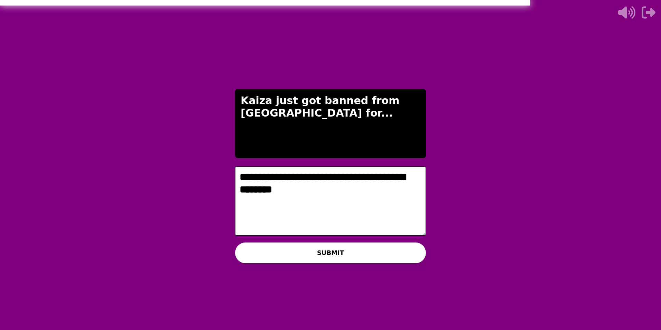
type textarea "**********"
drag, startPoint x: 304, startPoint y: 255, endPoint x: 308, endPoint y: 254, distance: 4.4
click at [304, 256] on button "SUBMIT" at bounding box center [330, 252] width 191 height 21
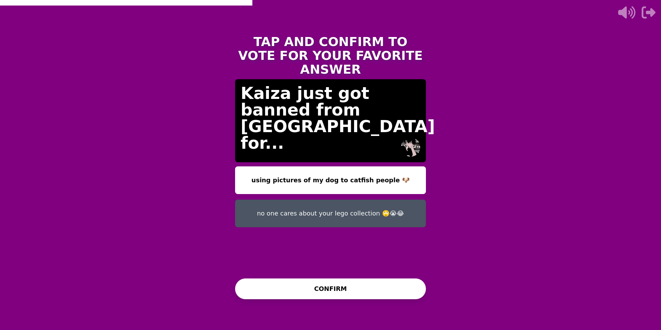
click at [335, 174] on button "using pictures of my dog to catfish people 🐶" at bounding box center [330, 180] width 191 height 28
click at [336, 291] on button "CONFIRM" at bounding box center [330, 288] width 191 height 21
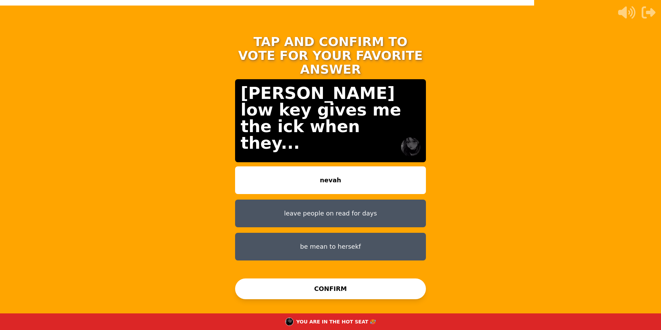
click at [358, 238] on button "be mean to hersekf" at bounding box center [330, 247] width 191 height 28
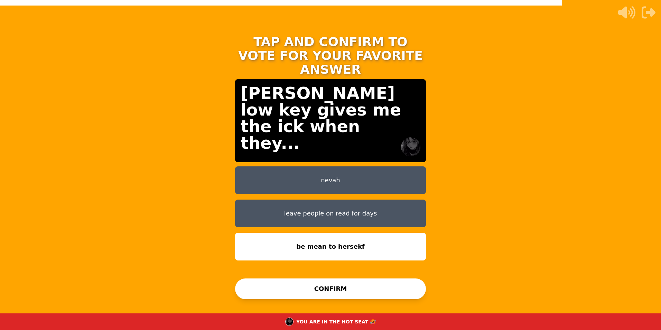
click at [348, 292] on button "CONFIRM" at bounding box center [330, 288] width 191 height 21
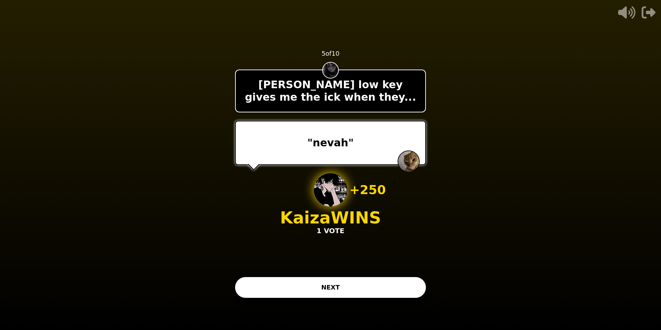
click at [350, 291] on button "NEXT" at bounding box center [330, 287] width 191 height 21
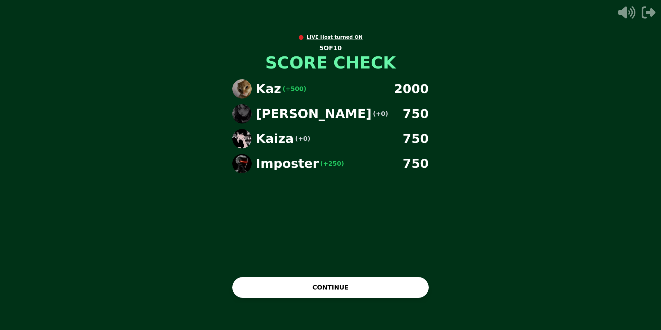
click at [342, 284] on button "CONTINUE" at bounding box center [330, 287] width 196 height 21
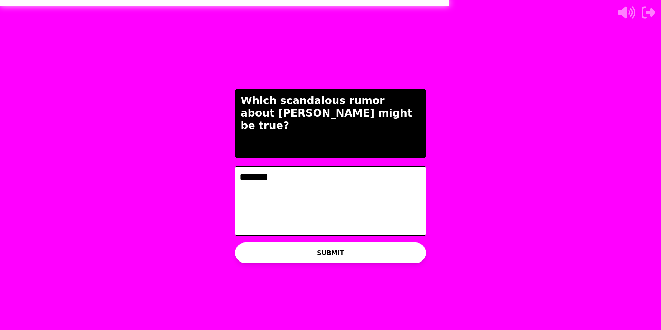
type textarea "*******"
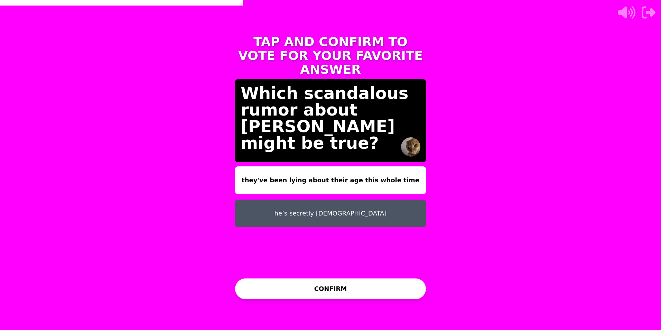
click at [359, 201] on button "he’s secretly [DEMOGRAPHIC_DATA]" at bounding box center [330, 214] width 191 height 28
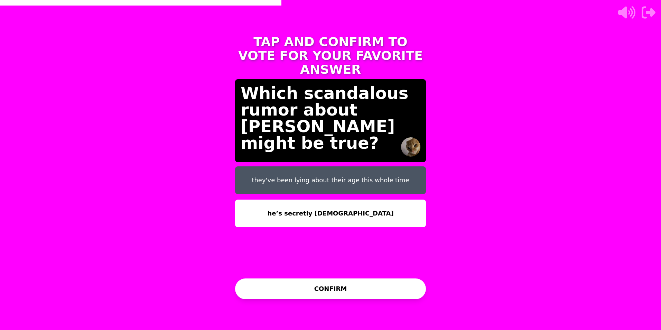
click at [364, 279] on button "CONFIRM" at bounding box center [330, 288] width 191 height 21
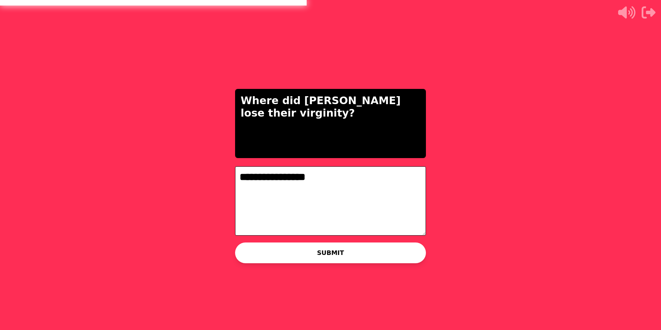
type textarea "**********"
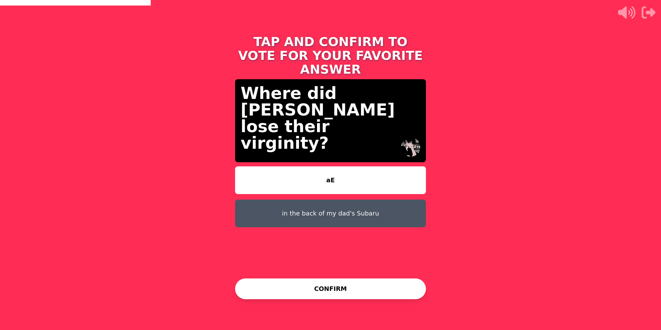
click at [365, 166] on button "aE" at bounding box center [330, 180] width 191 height 28
click at [372, 293] on button "CONFIRM" at bounding box center [330, 288] width 191 height 21
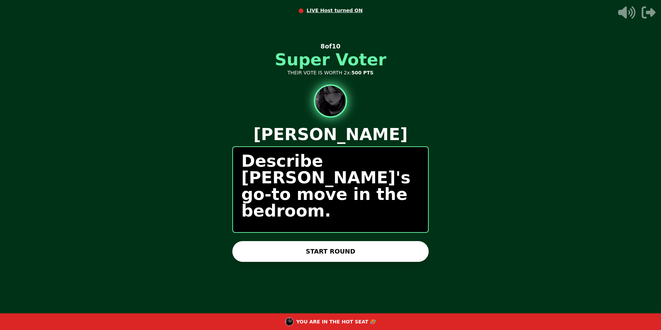
click at [360, 249] on button "START ROUND" at bounding box center [330, 251] width 196 height 21
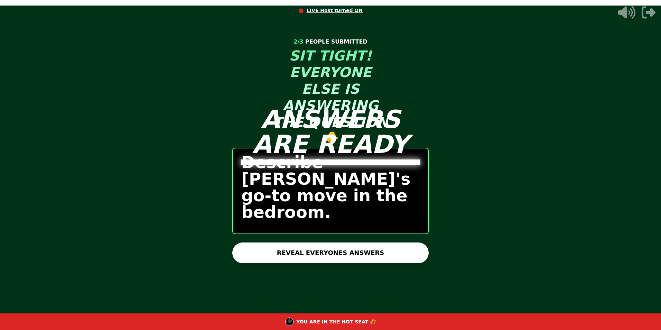
click at [360, 249] on button "REVEAL EVERYONES ANSWERS" at bounding box center [330, 252] width 196 height 21
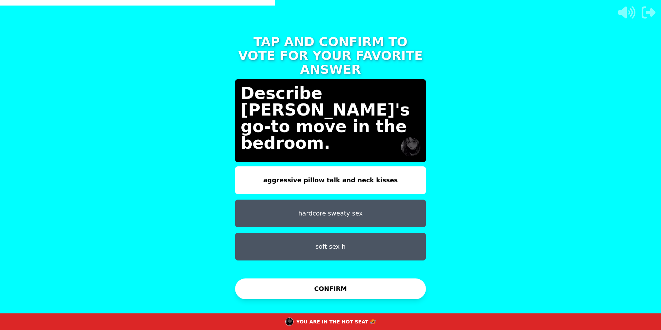
click at [311, 233] on button "soft sex h" at bounding box center [330, 247] width 191 height 28
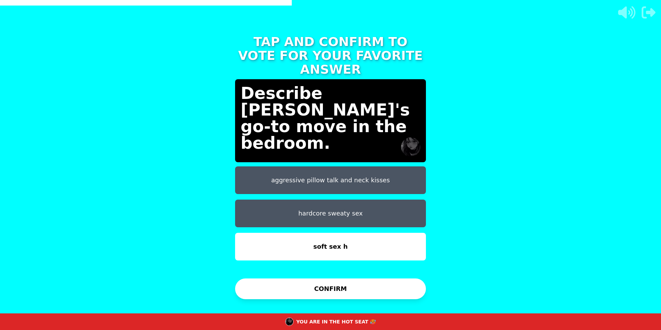
click at [330, 200] on button "hardcore sweaty sex" at bounding box center [330, 214] width 191 height 28
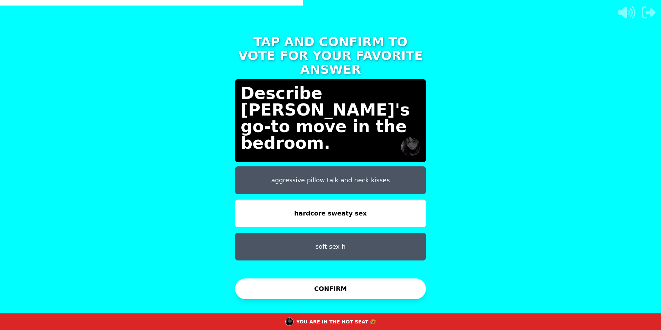
click at [342, 168] on button "aggressive pillow talk and neck kisses" at bounding box center [330, 180] width 191 height 28
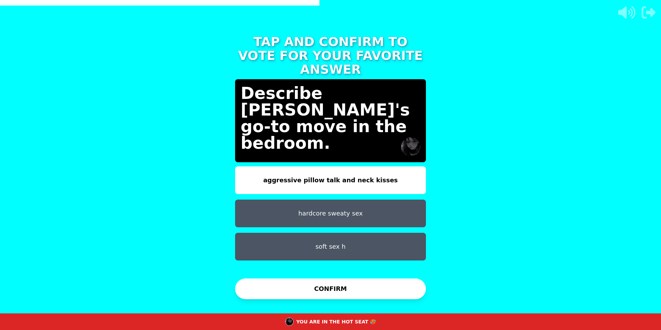
click at [341, 202] on button "hardcore sweaty sex" at bounding box center [330, 214] width 191 height 28
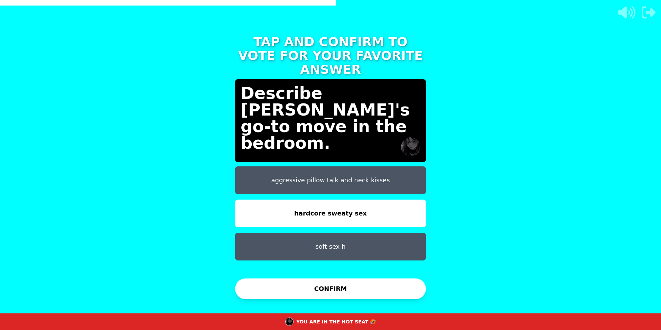
click at [340, 166] on button "aggressive pillow talk and neck kisses" at bounding box center [330, 180] width 191 height 28
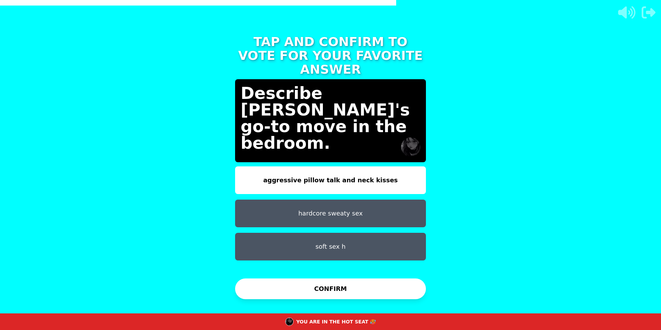
click at [340, 200] on button "hardcore sweaty sex" at bounding box center [330, 214] width 191 height 28
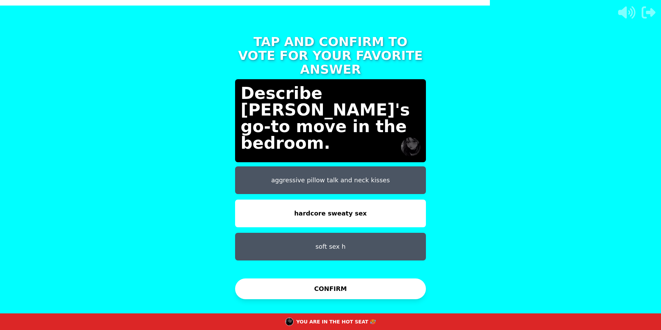
click at [344, 293] on button "CONFIRM" at bounding box center [330, 288] width 191 height 21
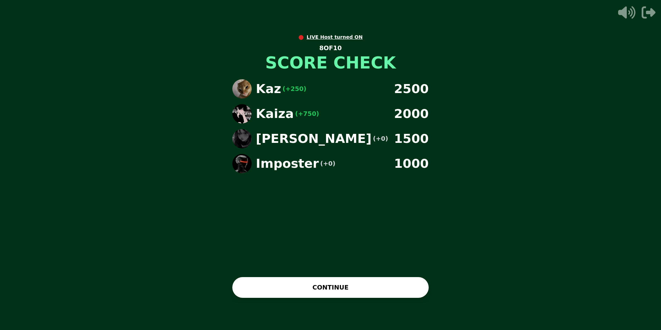
click at [353, 285] on button "CONTINUE" at bounding box center [330, 287] width 196 height 21
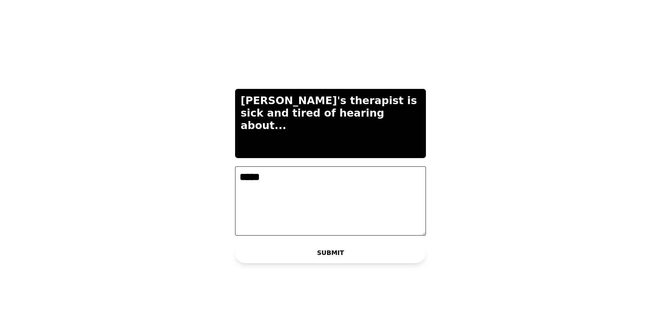
type textarea "*****"
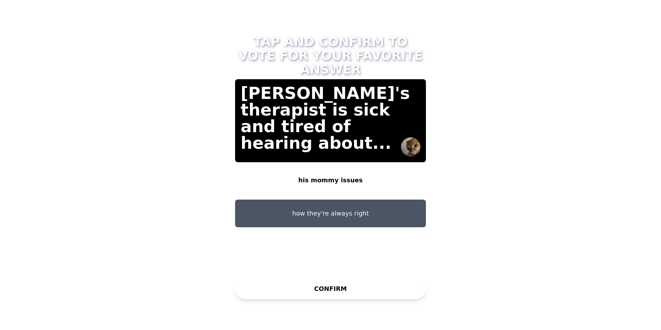
click at [364, 171] on button "his mommy issues" at bounding box center [330, 180] width 191 height 28
click at [353, 295] on button "CONFIRM" at bounding box center [330, 288] width 191 height 21
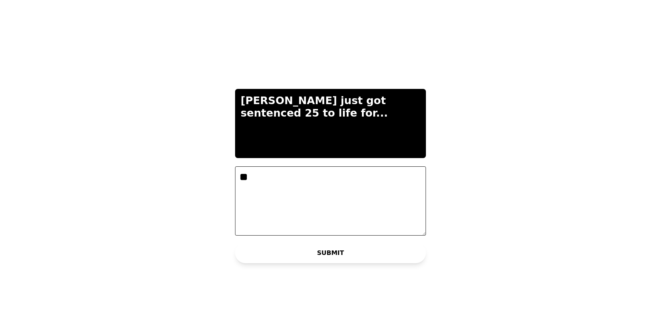
type textarea "*"
type textarea "******"
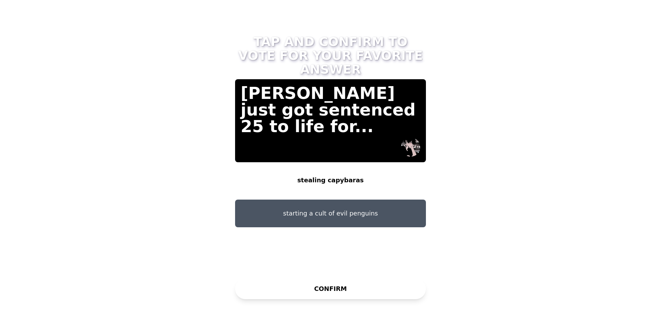
drag, startPoint x: 302, startPoint y: 292, endPoint x: 291, endPoint y: 301, distance: 14.3
click at [302, 295] on button "CONFIRM" at bounding box center [330, 288] width 191 height 21
